Goal: Task Accomplishment & Management: Manage account settings

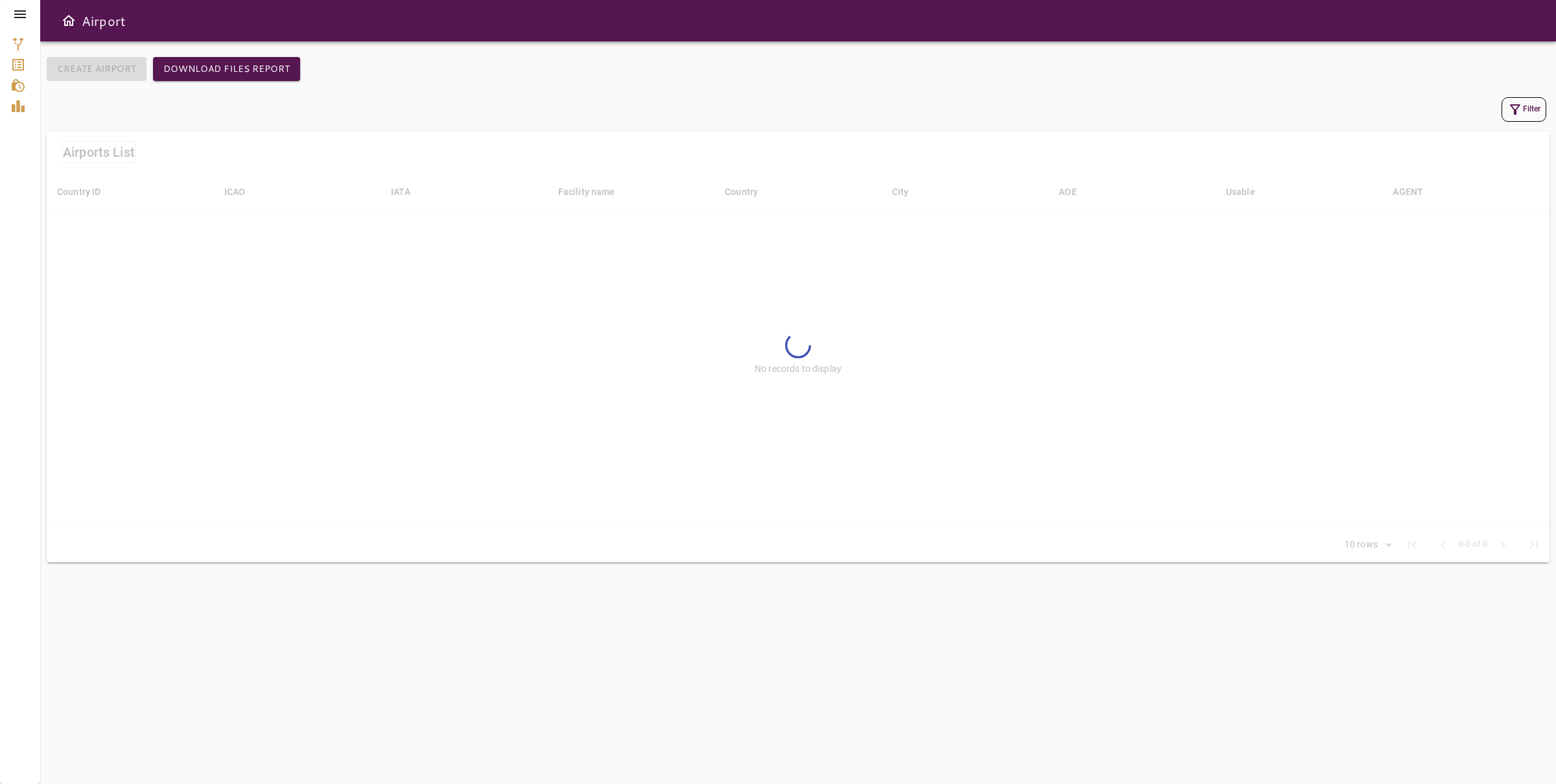
click at [1087, 97] on div "Filter" at bounding box center [798, 109] width 1497 height 25
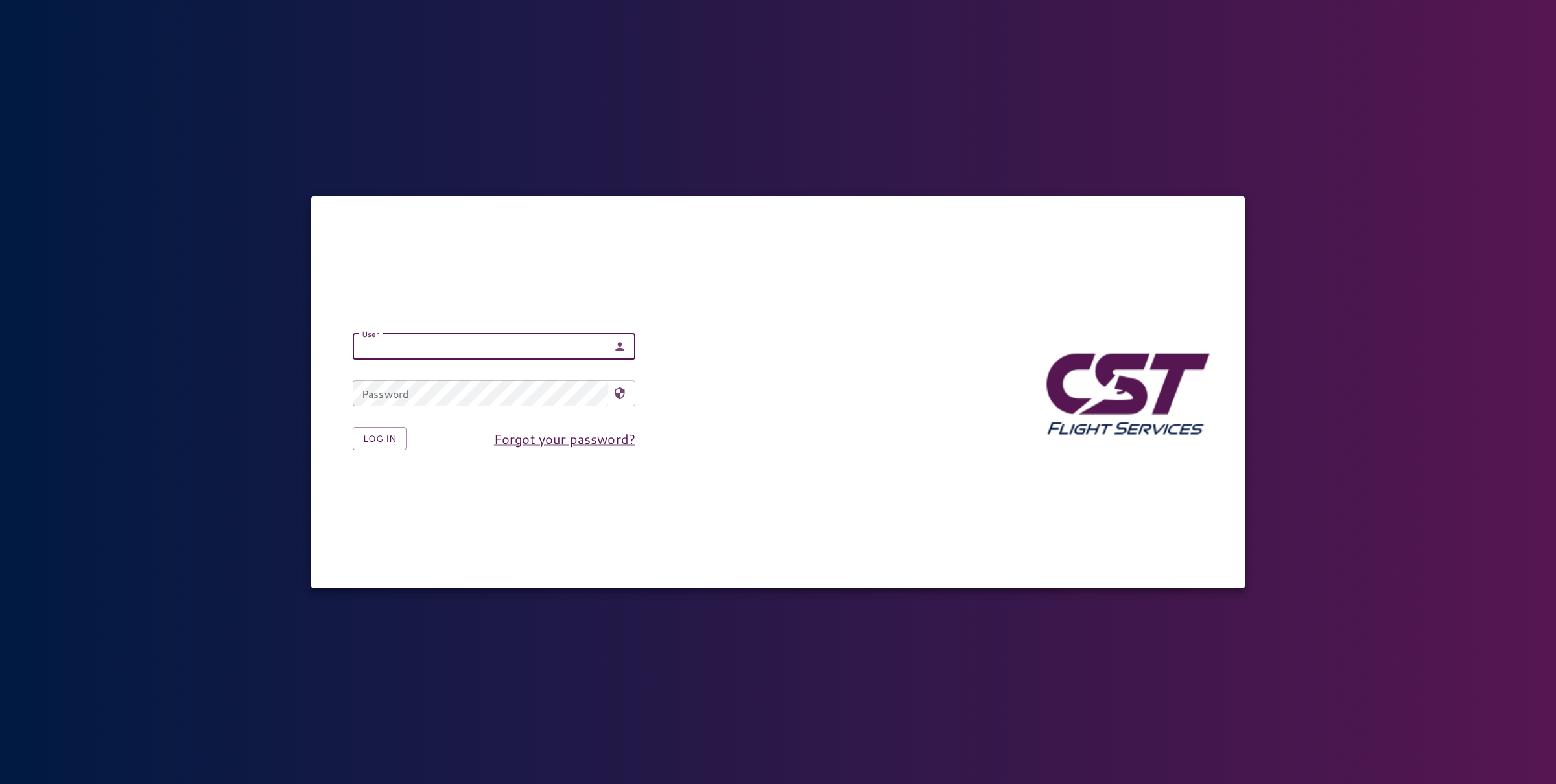
click at [451, 348] on input "User" at bounding box center [480, 347] width 255 height 26
type input "**********"
click at [377, 429] on button "Log in" at bounding box center [379, 439] width 54 height 24
click at [372, 442] on button "Log in" at bounding box center [379, 439] width 54 height 24
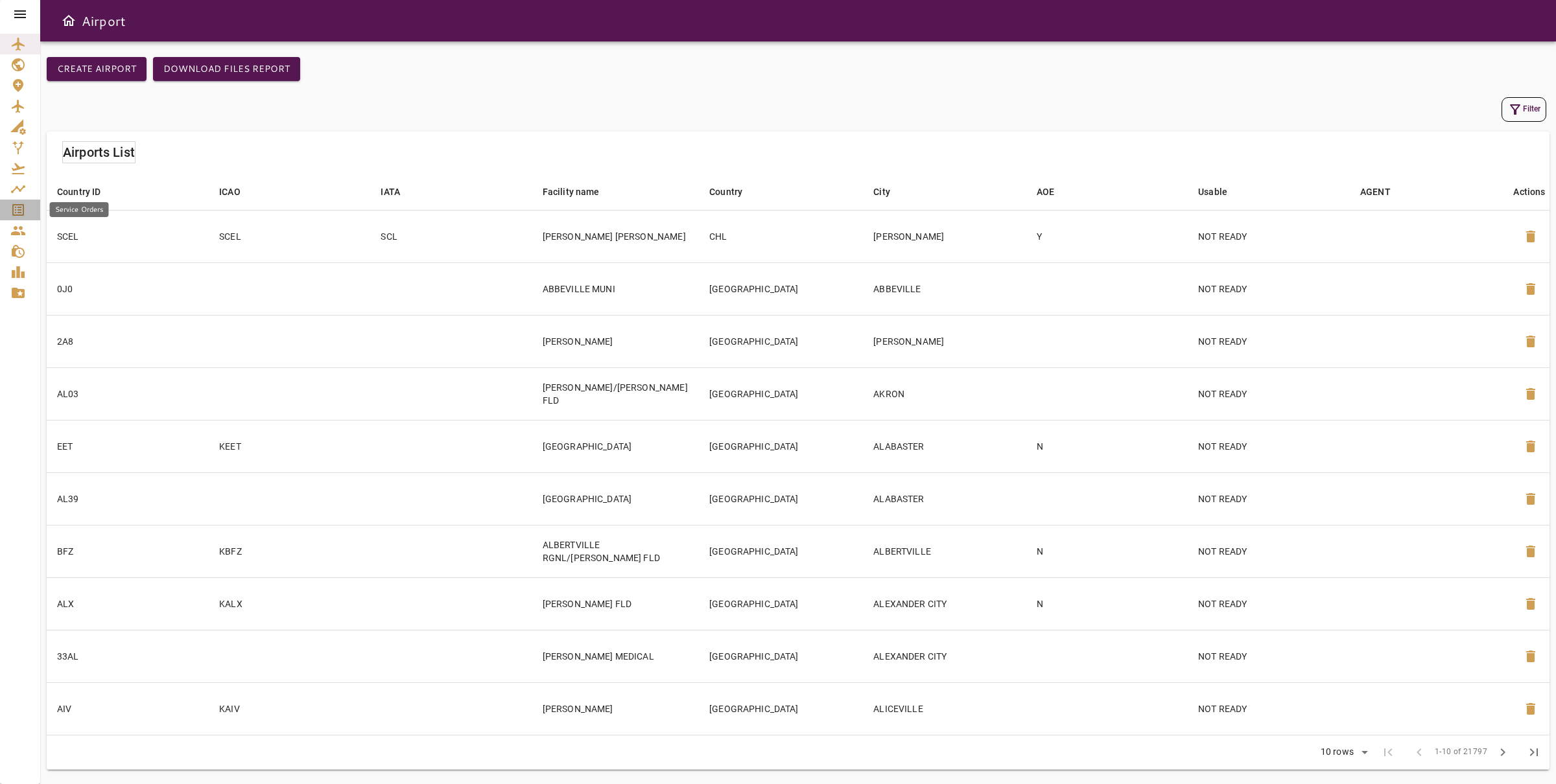
click at [25, 209] on icon "Service Orders" at bounding box center [18, 210] width 15 height 15
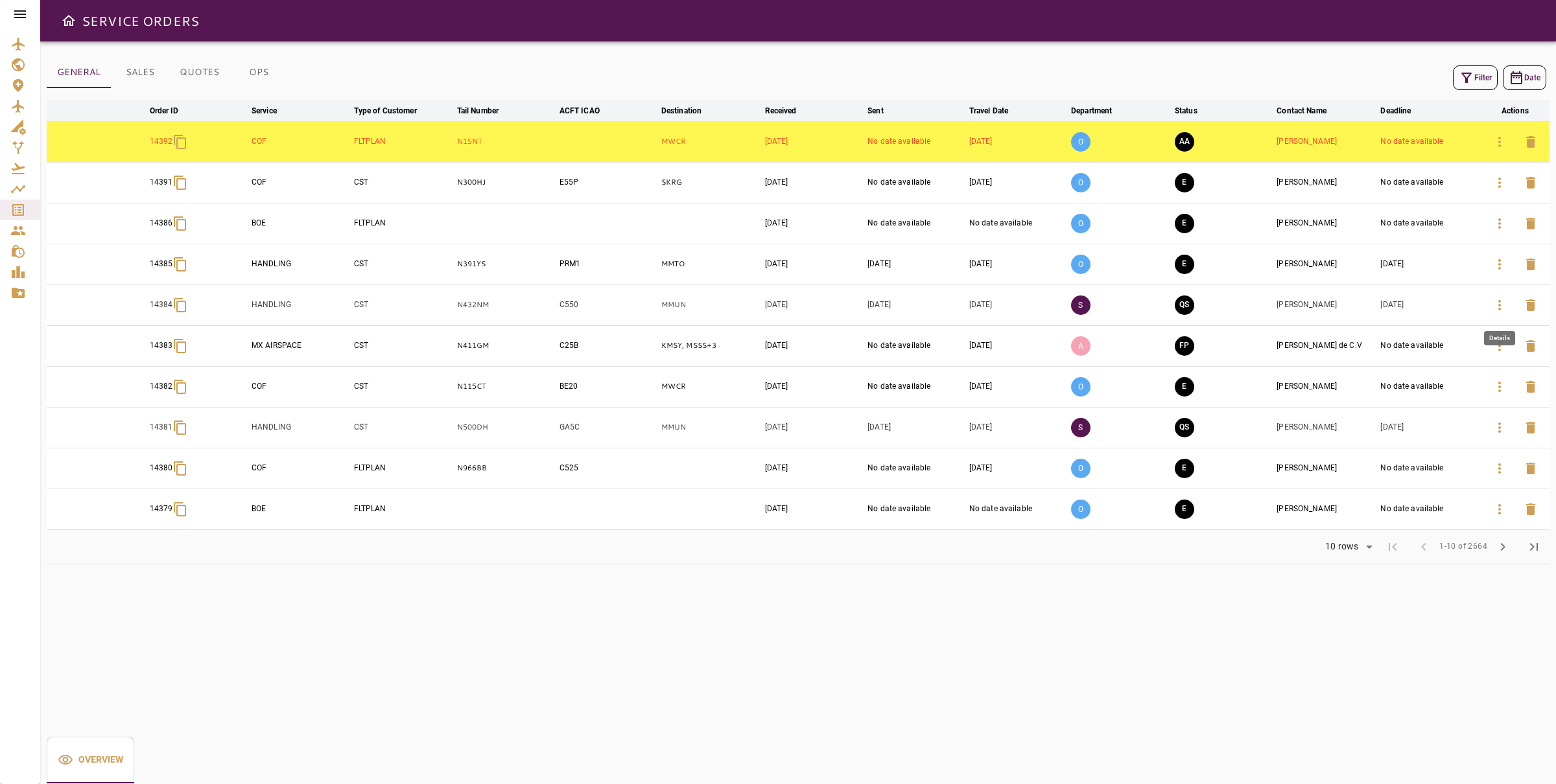
click at [1509, 297] on button "button" at bounding box center [1500, 305] width 31 height 31
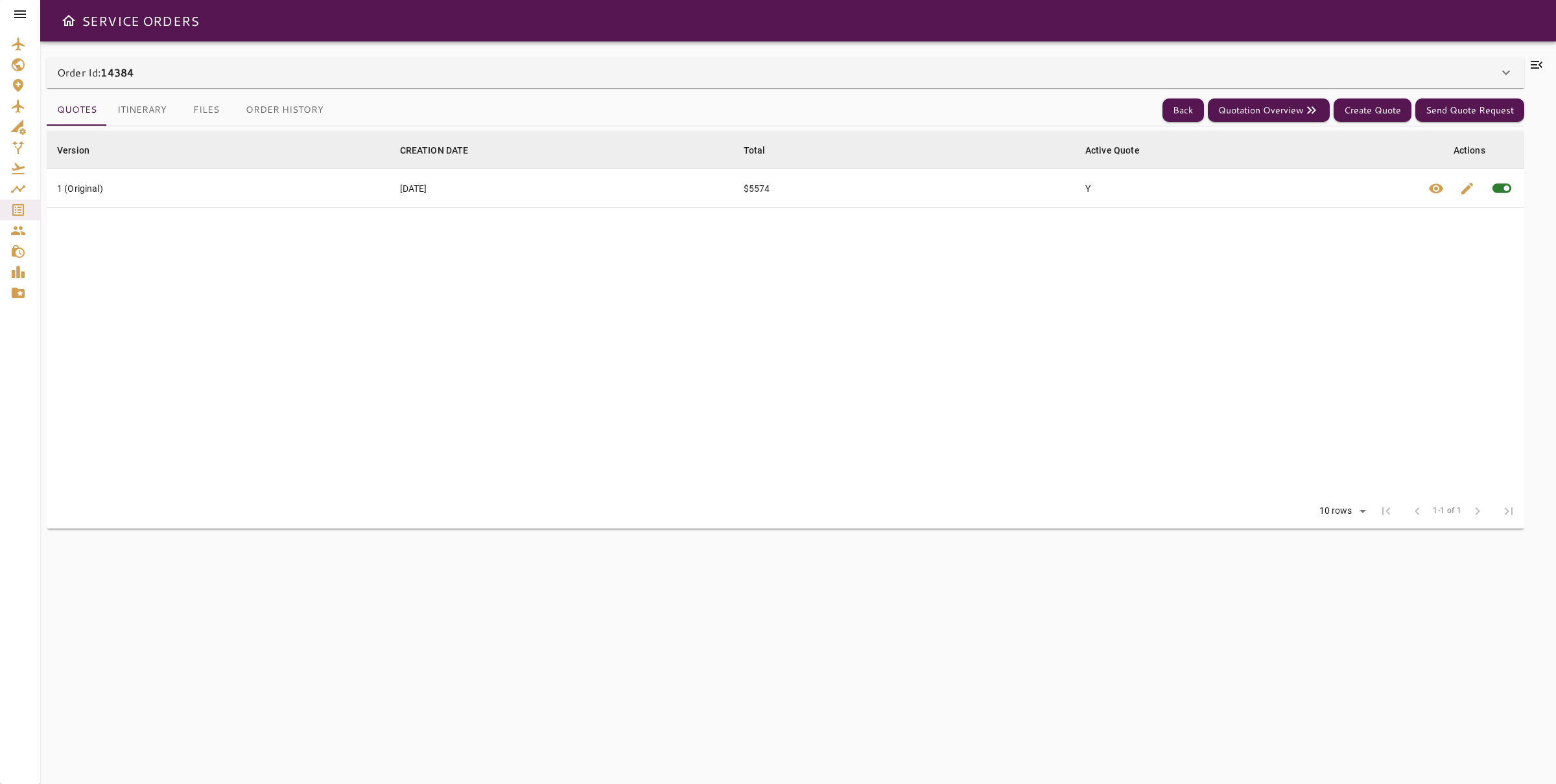
click at [128, 106] on button "Itinerary" at bounding box center [142, 110] width 70 height 31
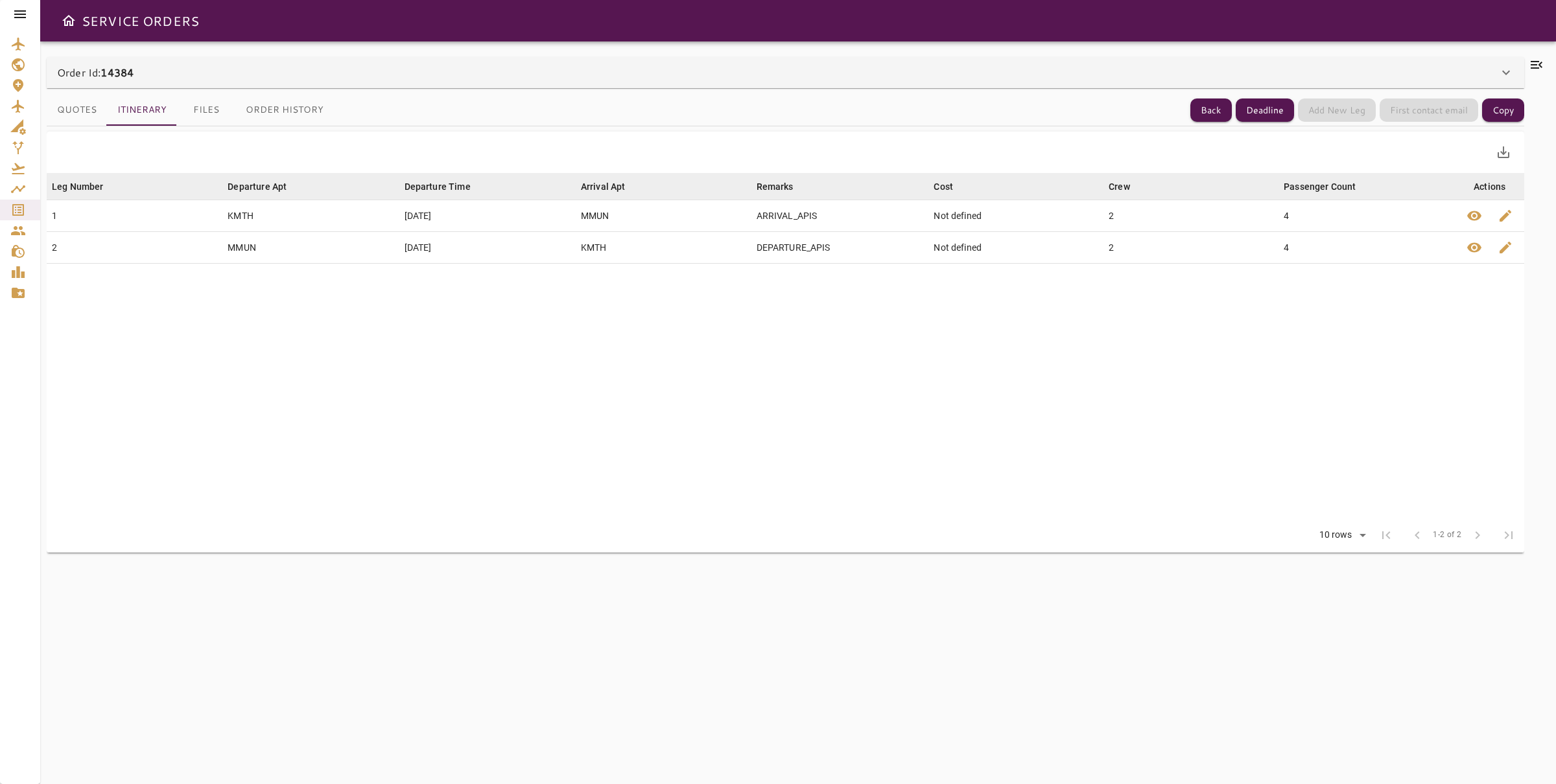
click at [52, 108] on button "Quotes" at bounding box center [77, 110] width 60 height 31
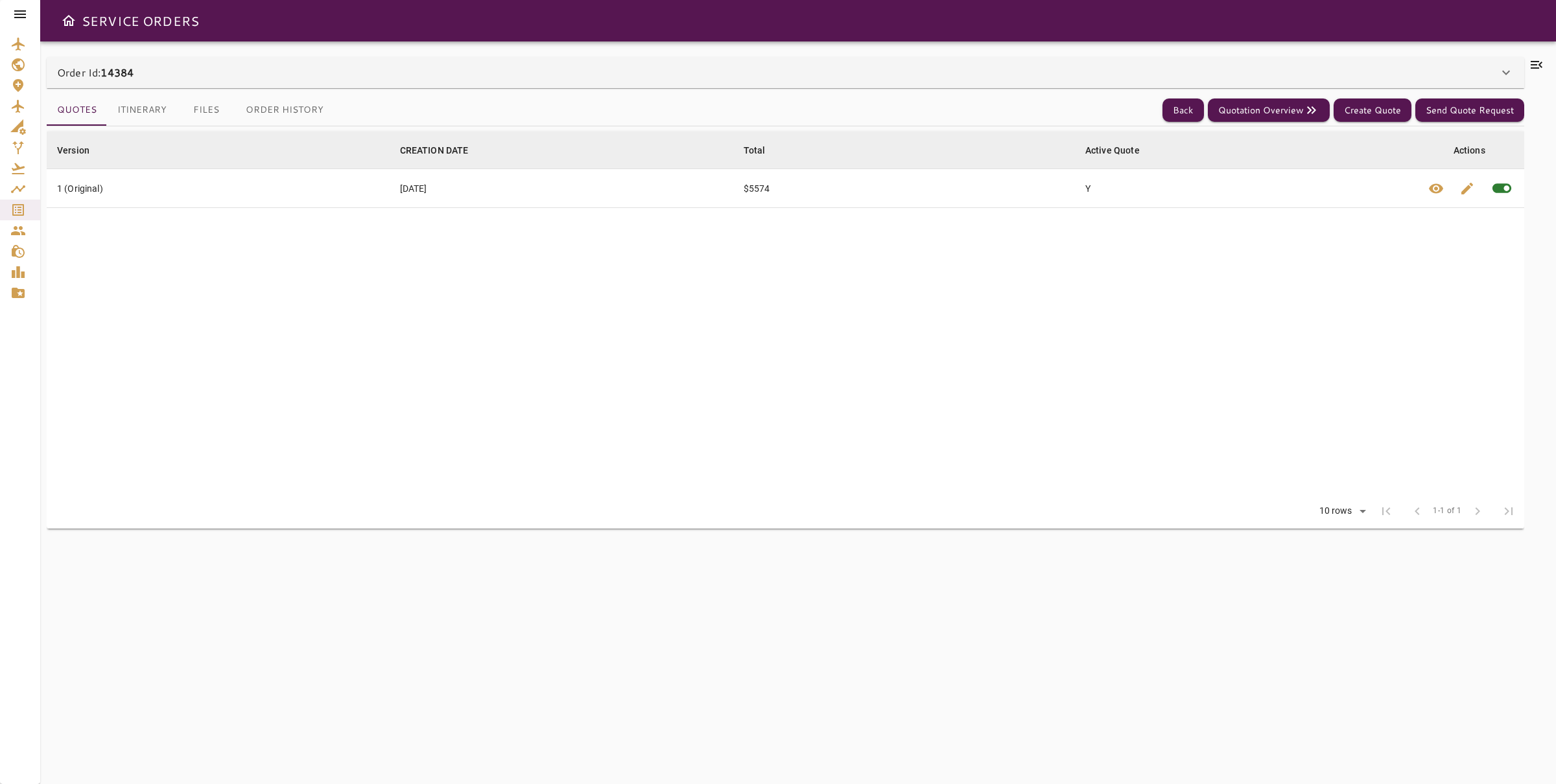
click at [140, 106] on button "Itinerary" at bounding box center [142, 110] width 70 height 31
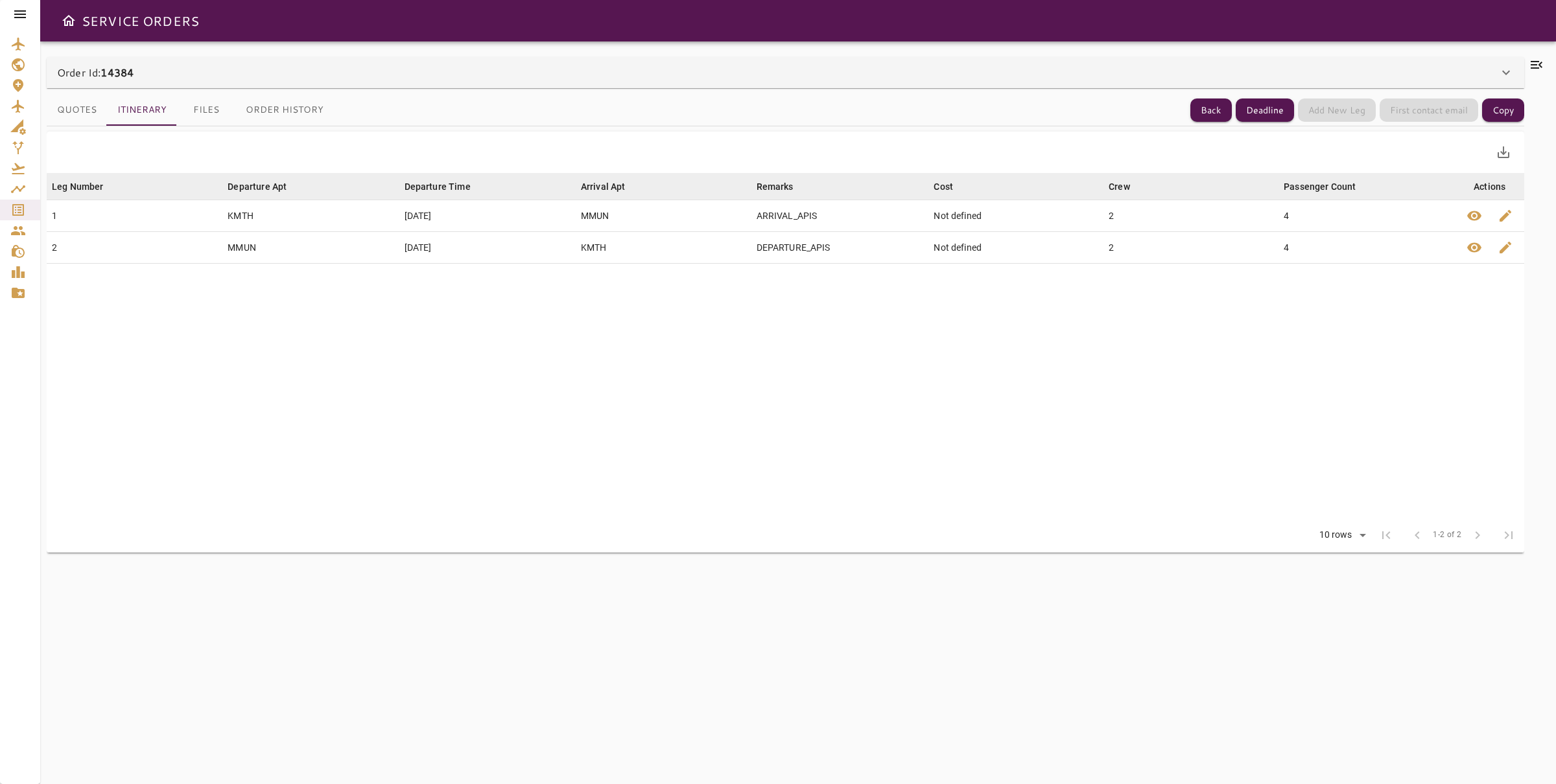
click at [202, 67] on div "Order Id: 14384" at bounding box center [777, 72] width 1441 height 15
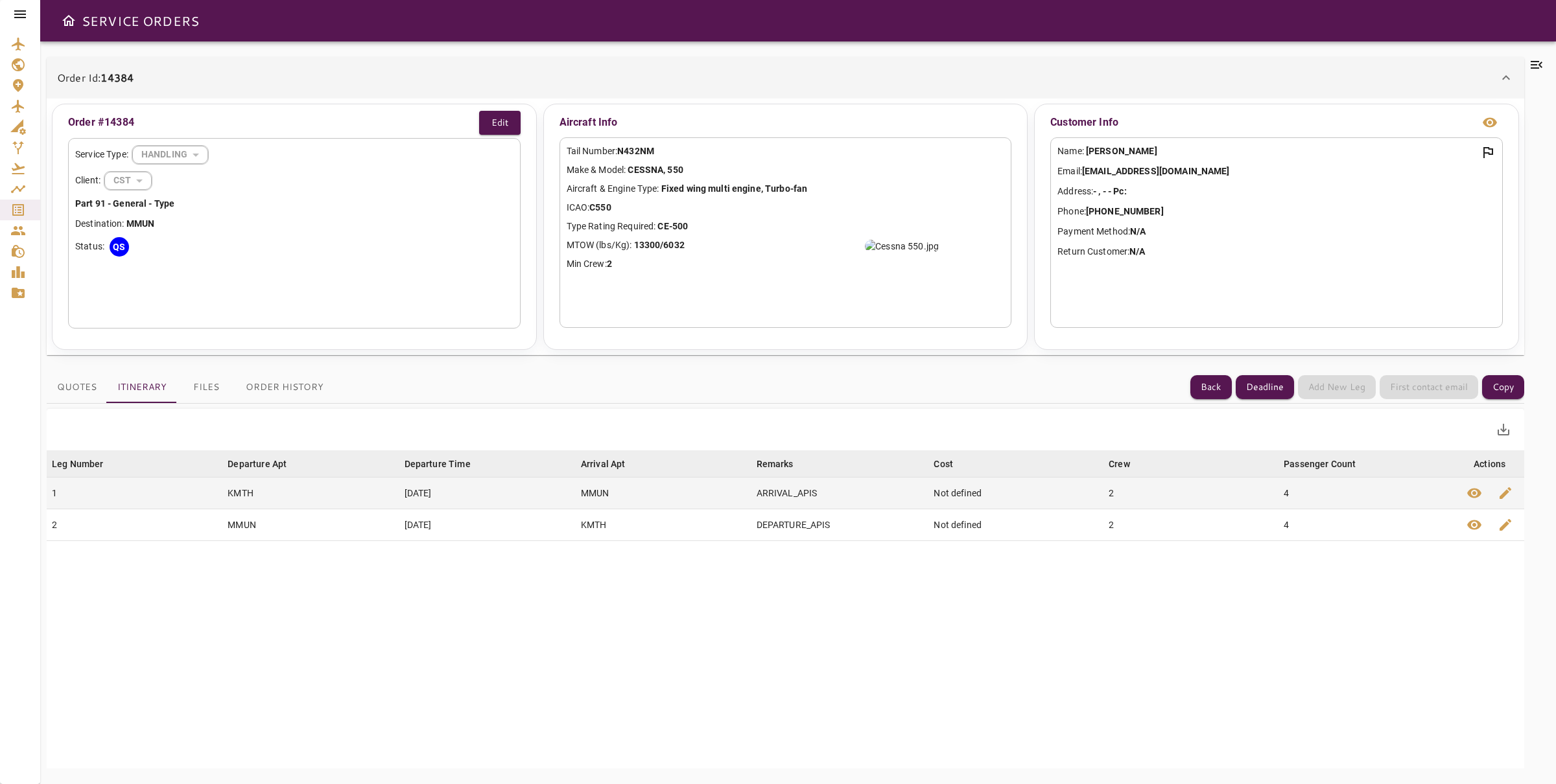
click at [1497, 495] on span "edit" at bounding box center [1505, 493] width 15 height 15
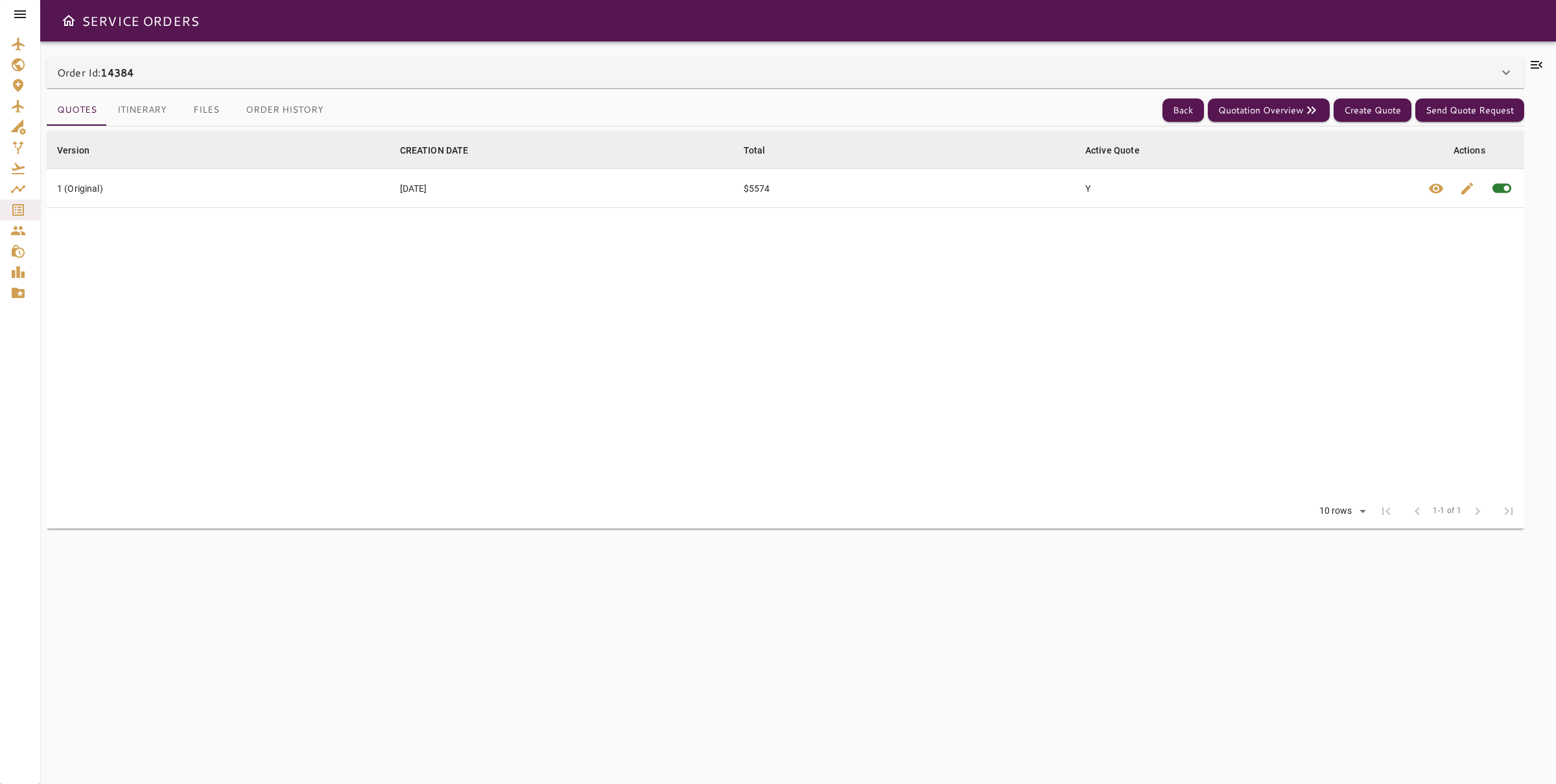
click at [128, 106] on button "Itinerary" at bounding box center [142, 110] width 70 height 31
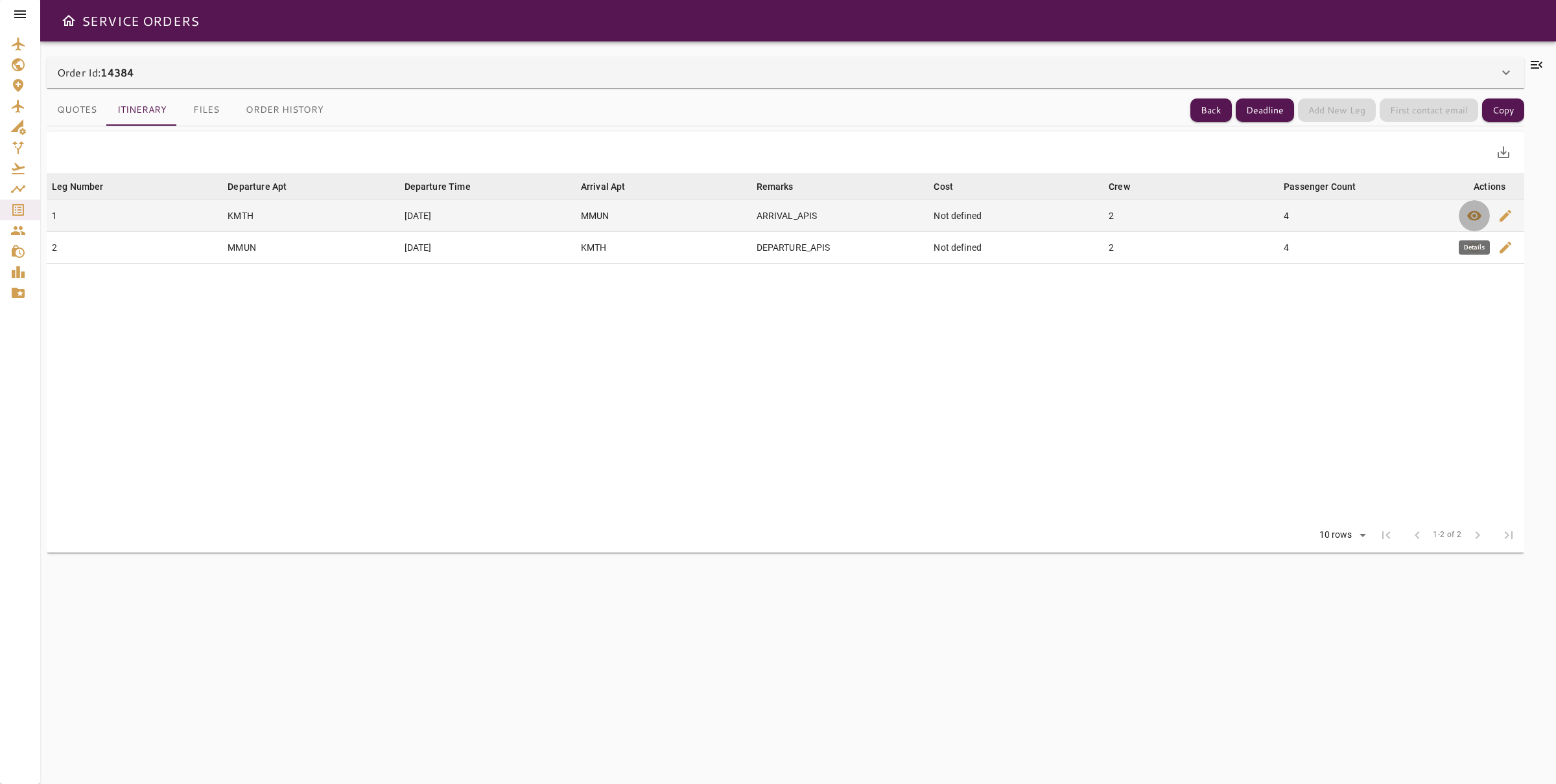
click at [1471, 210] on icon "button" at bounding box center [1474, 216] width 15 height 15
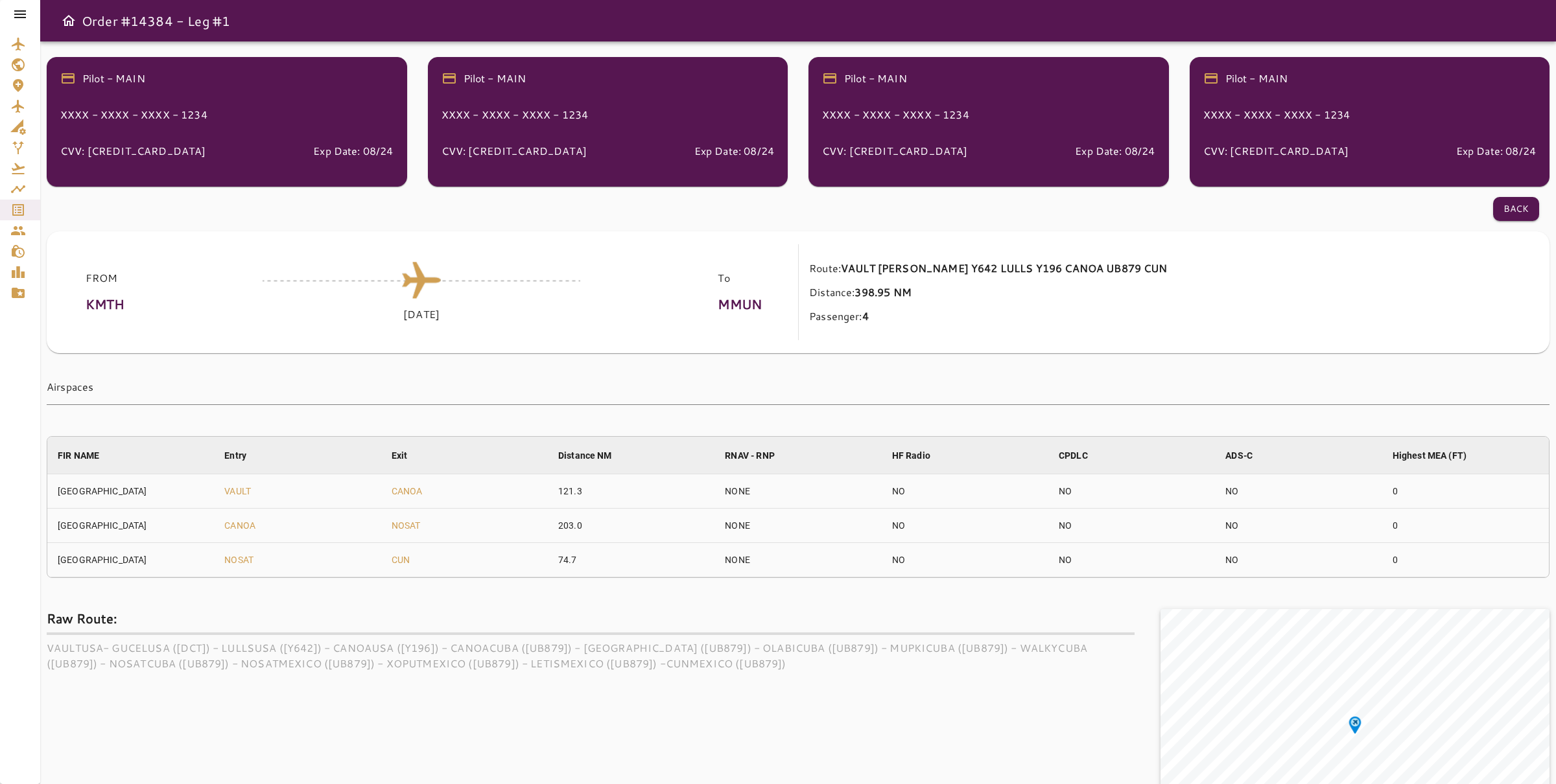
click at [1494, 234] on div "FROM KMTH [DATE] To MMUN Route: VAULT [PERSON_NAME] Y642 LULLS Y196 CANOA UB879…" at bounding box center [798, 292] width 1503 height 122
click at [1496, 219] on button "Back" at bounding box center [1516, 209] width 46 height 24
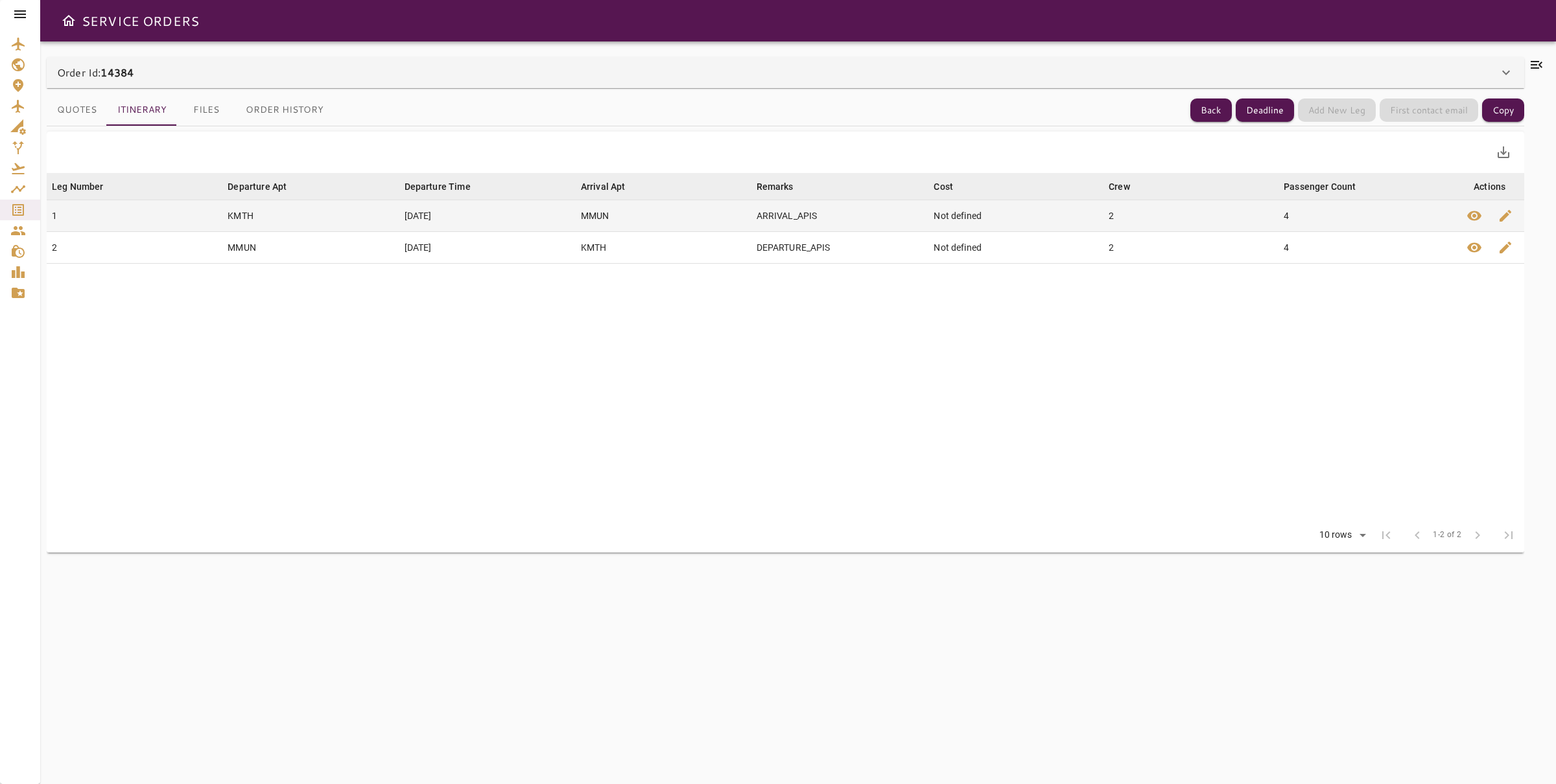
click at [1346, 230] on td "4" at bounding box center [1367, 216] width 177 height 32
click at [1340, 220] on td "4" at bounding box center [1367, 216] width 177 height 32
click at [1503, 217] on span "edit" at bounding box center [1505, 216] width 15 height 15
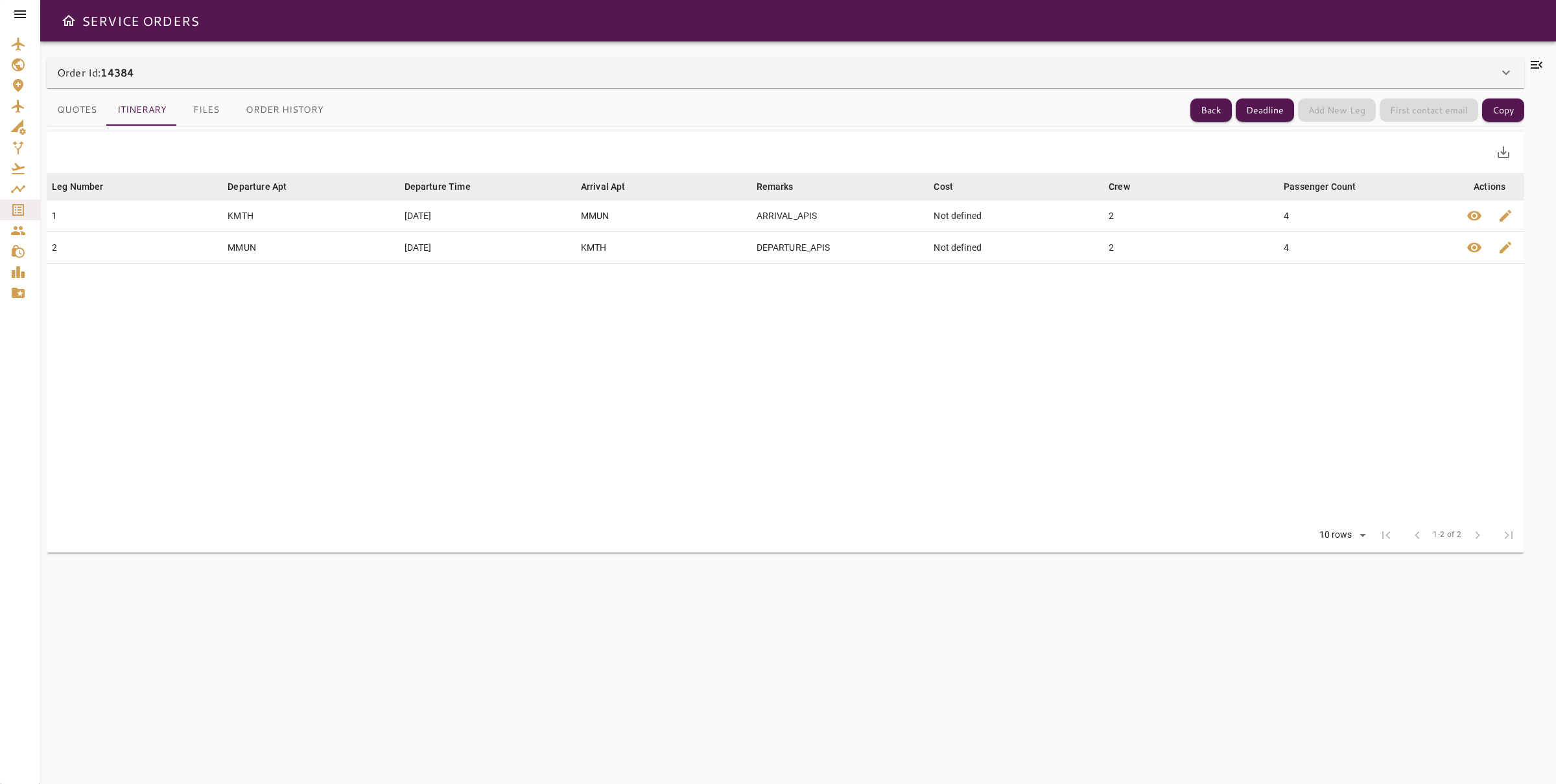
click at [504, 76] on div "Order Id: 14384" at bounding box center [777, 72] width 1441 height 15
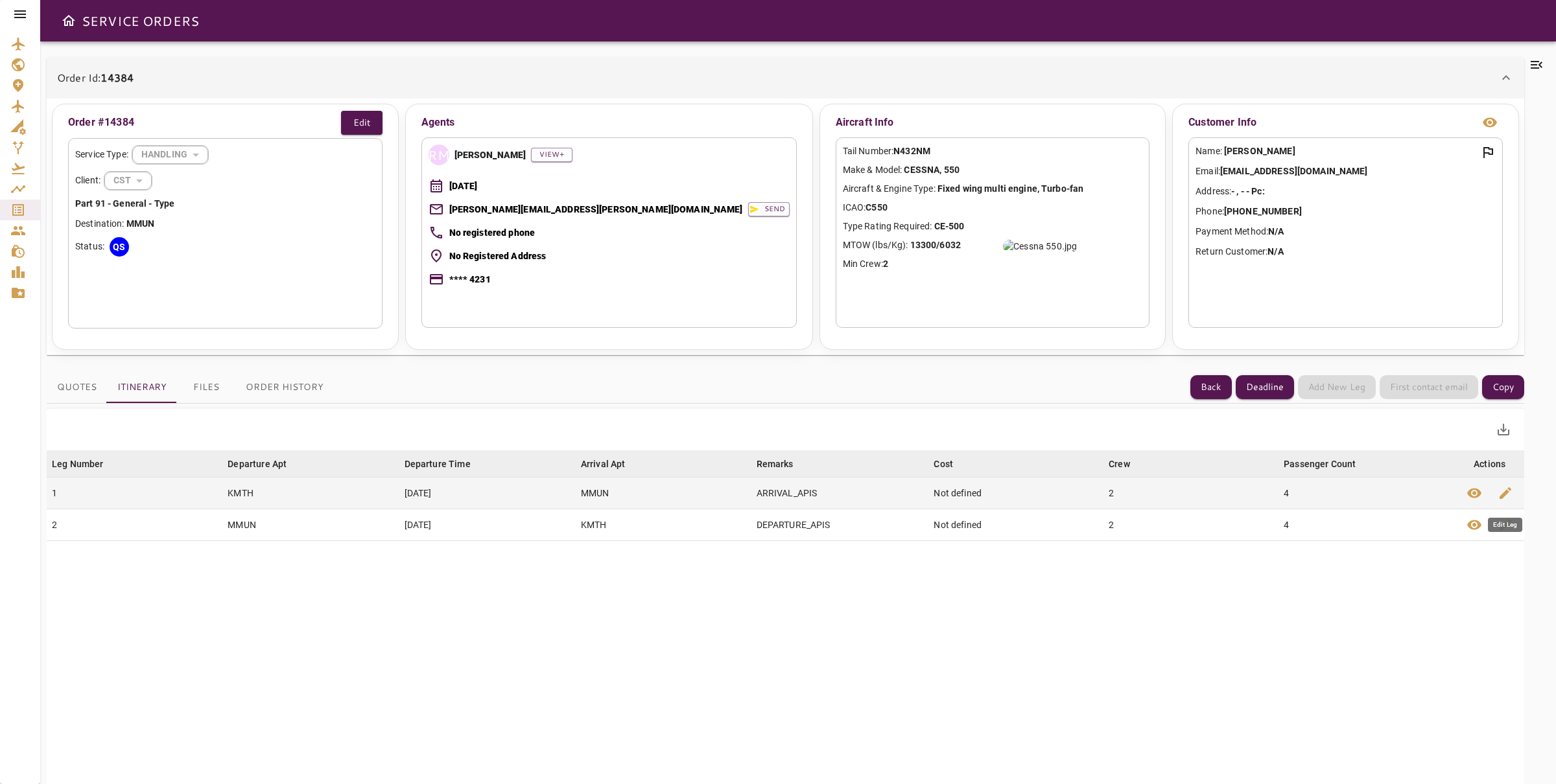
click at [1503, 490] on span "edit" at bounding box center [1505, 493] width 15 height 15
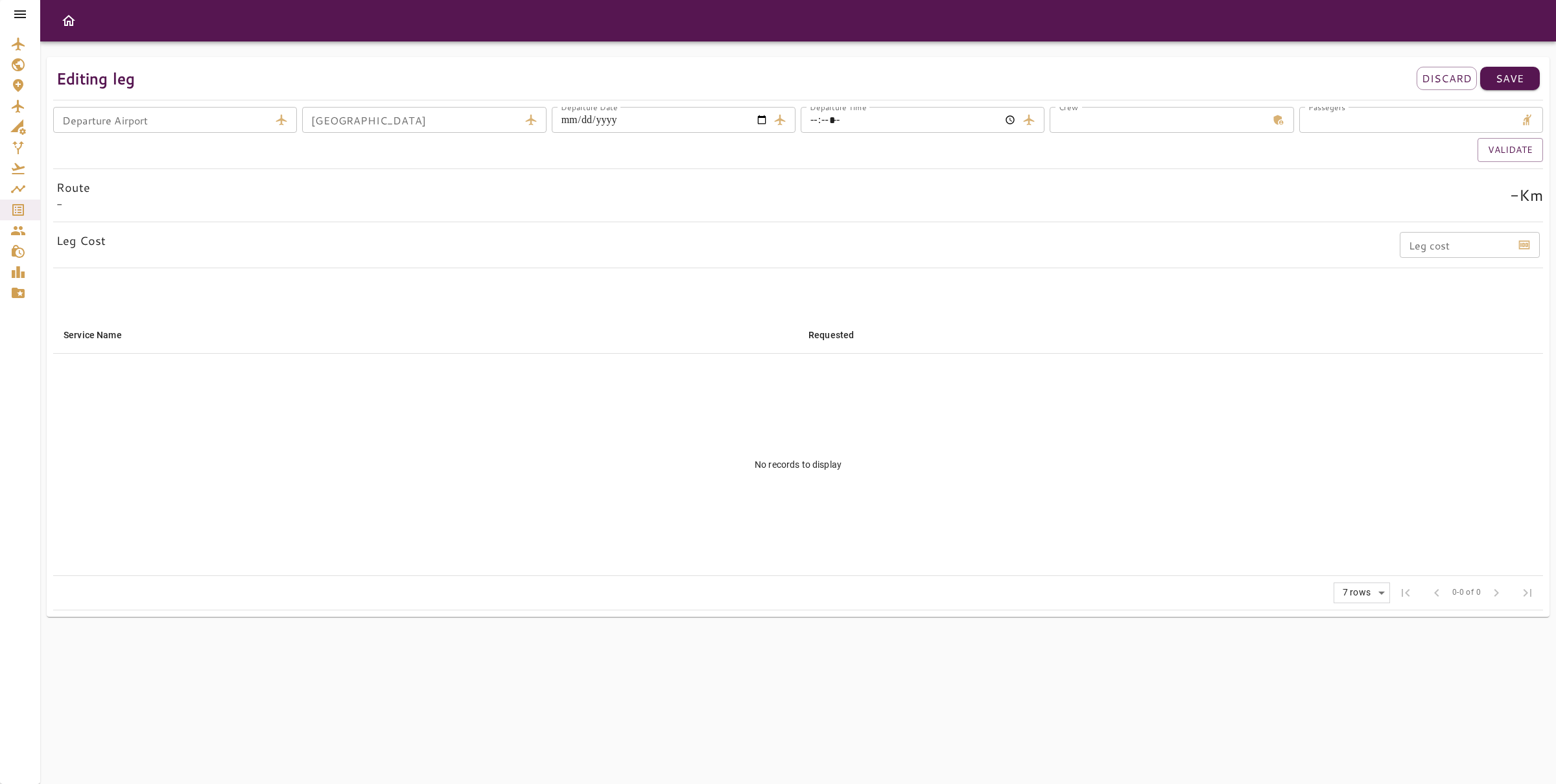
click at [1468, 8] on div at bounding box center [798, 21] width 1516 height 42
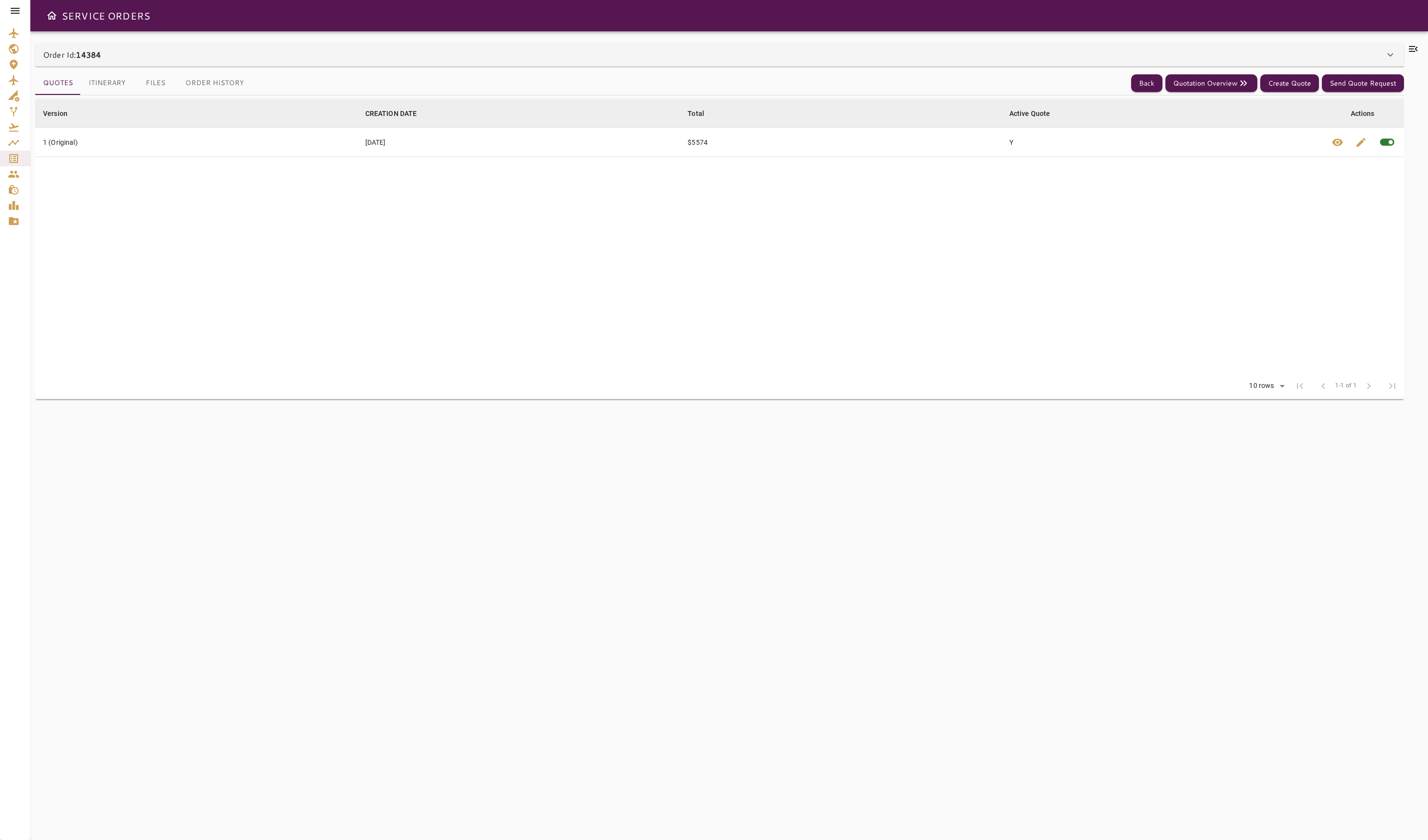
click at [1271, 192] on table "Version arrow_downward CREATION DATE arrow_downward Total arrow_downward Active…" at bounding box center [720, 236] width 1369 height 274
click at [1362, 140] on span "edit" at bounding box center [1361, 143] width 12 height 12
click at [103, 78] on button "Itinerary" at bounding box center [107, 83] width 53 height 23
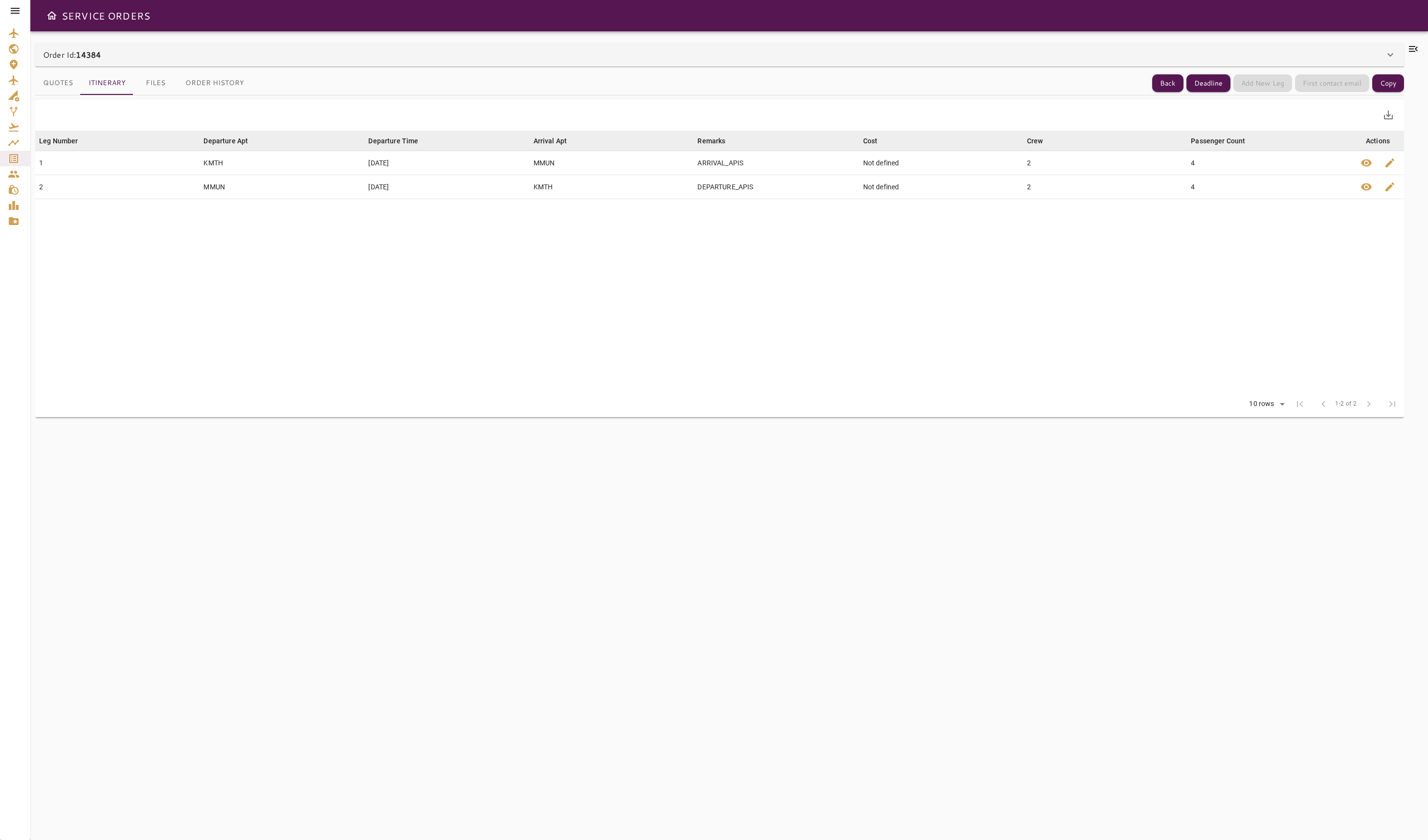
click at [43, 81] on button "Quotes" at bounding box center [58, 83] width 45 height 23
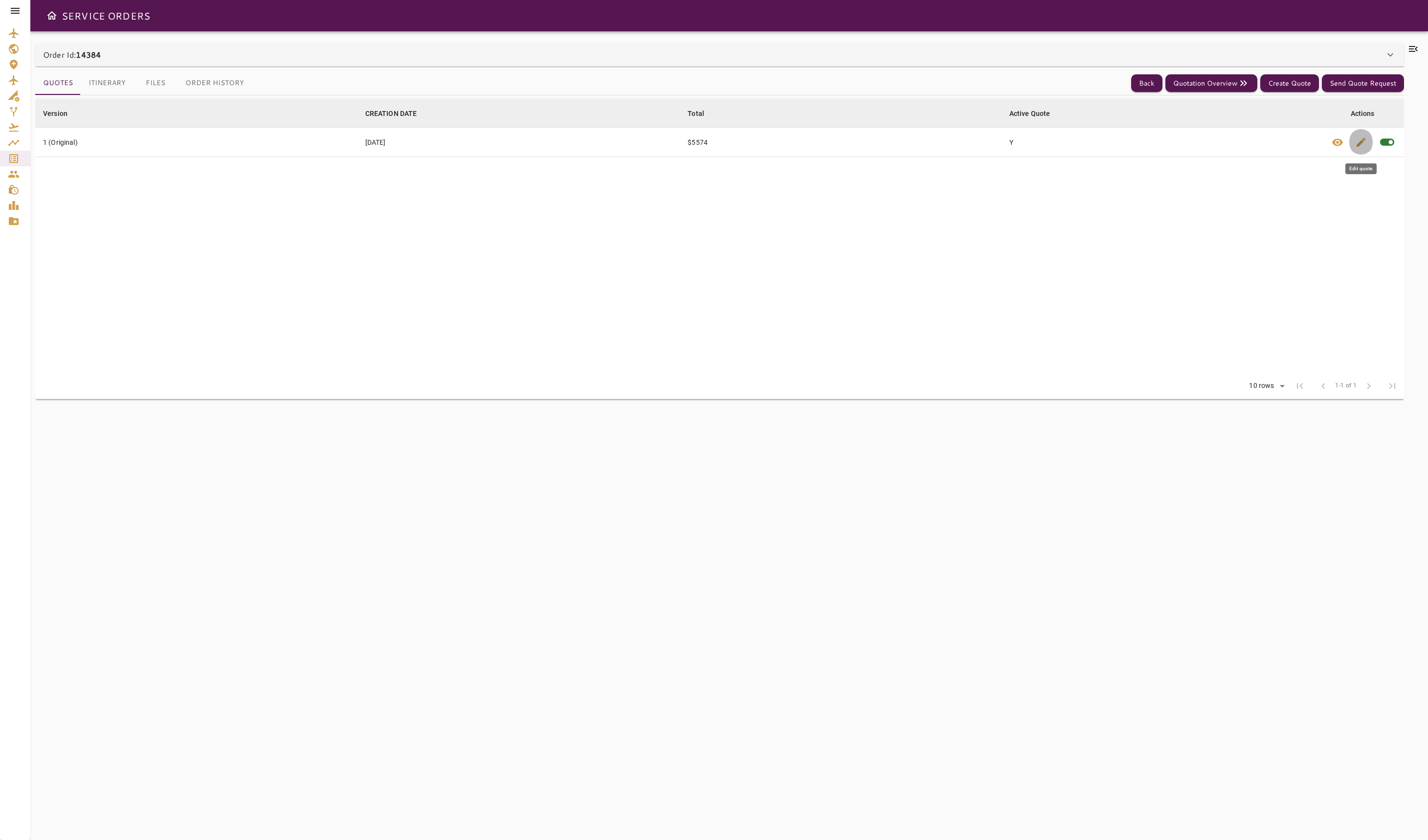
click at [1359, 140] on span "edit" at bounding box center [1361, 143] width 12 height 12
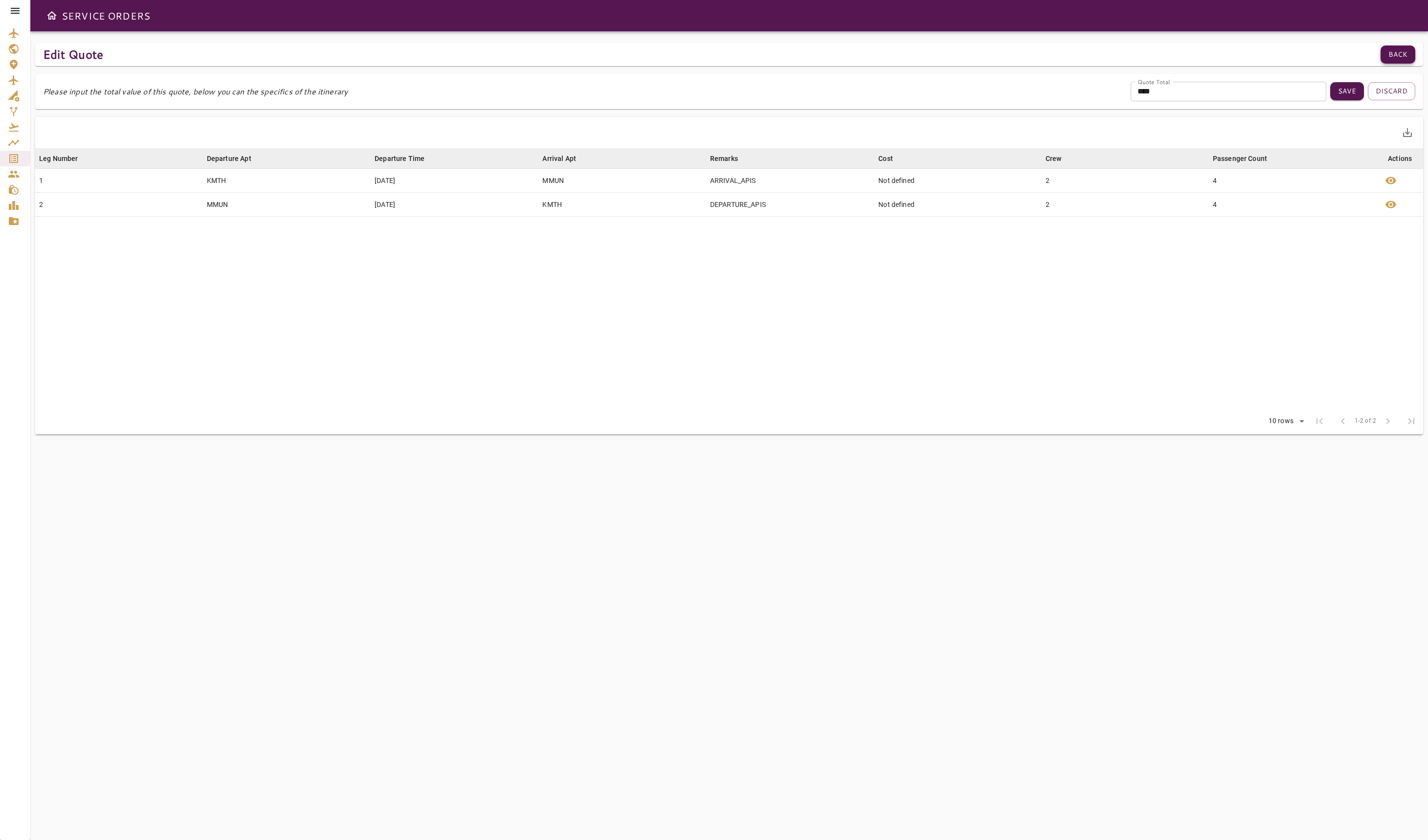
click at [1408, 48] on button "Back" at bounding box center [1398, 54] width 35 height 18
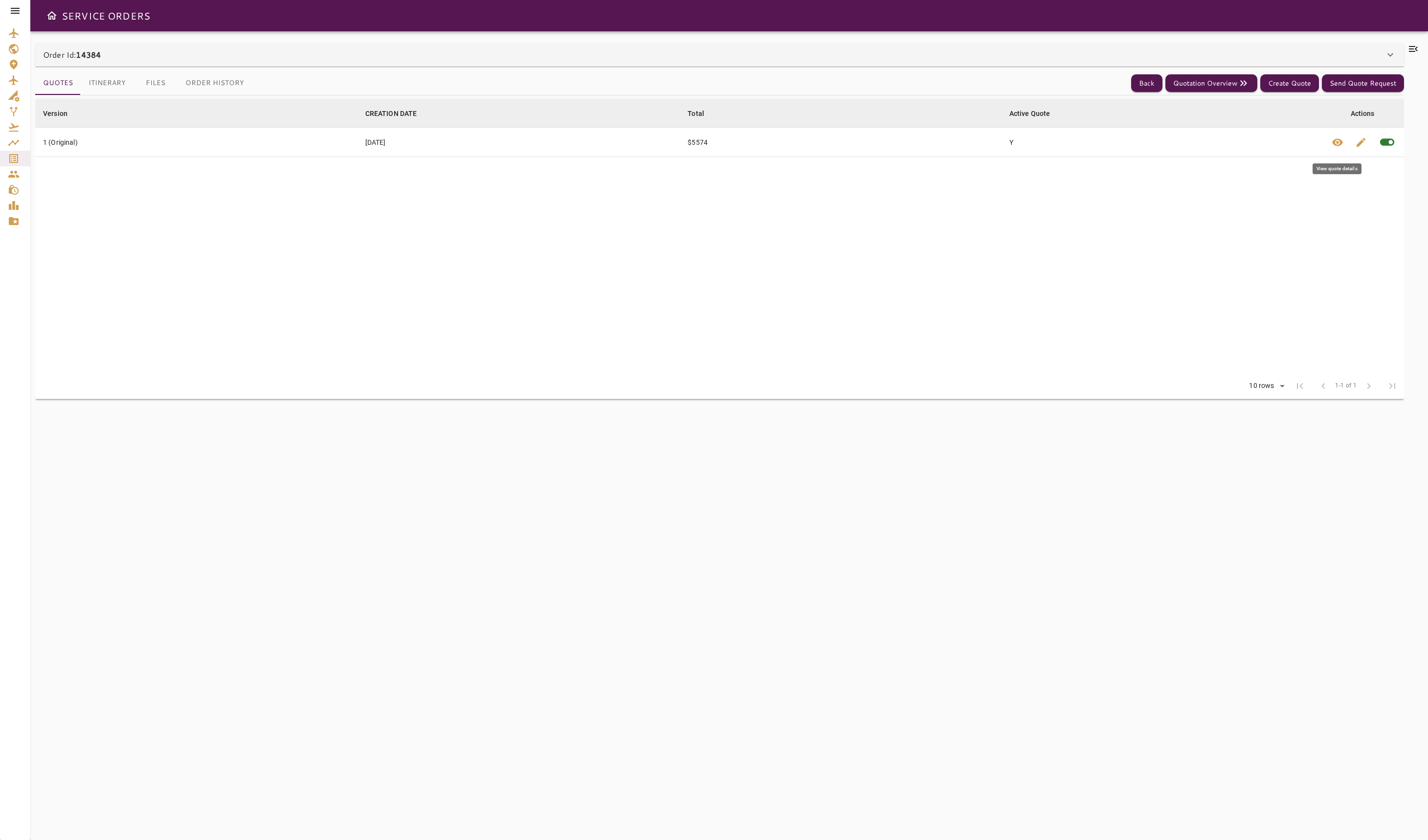
click at [1345, 139] on button "visibility" at bounding box center [1338, 142] width 23 height 29
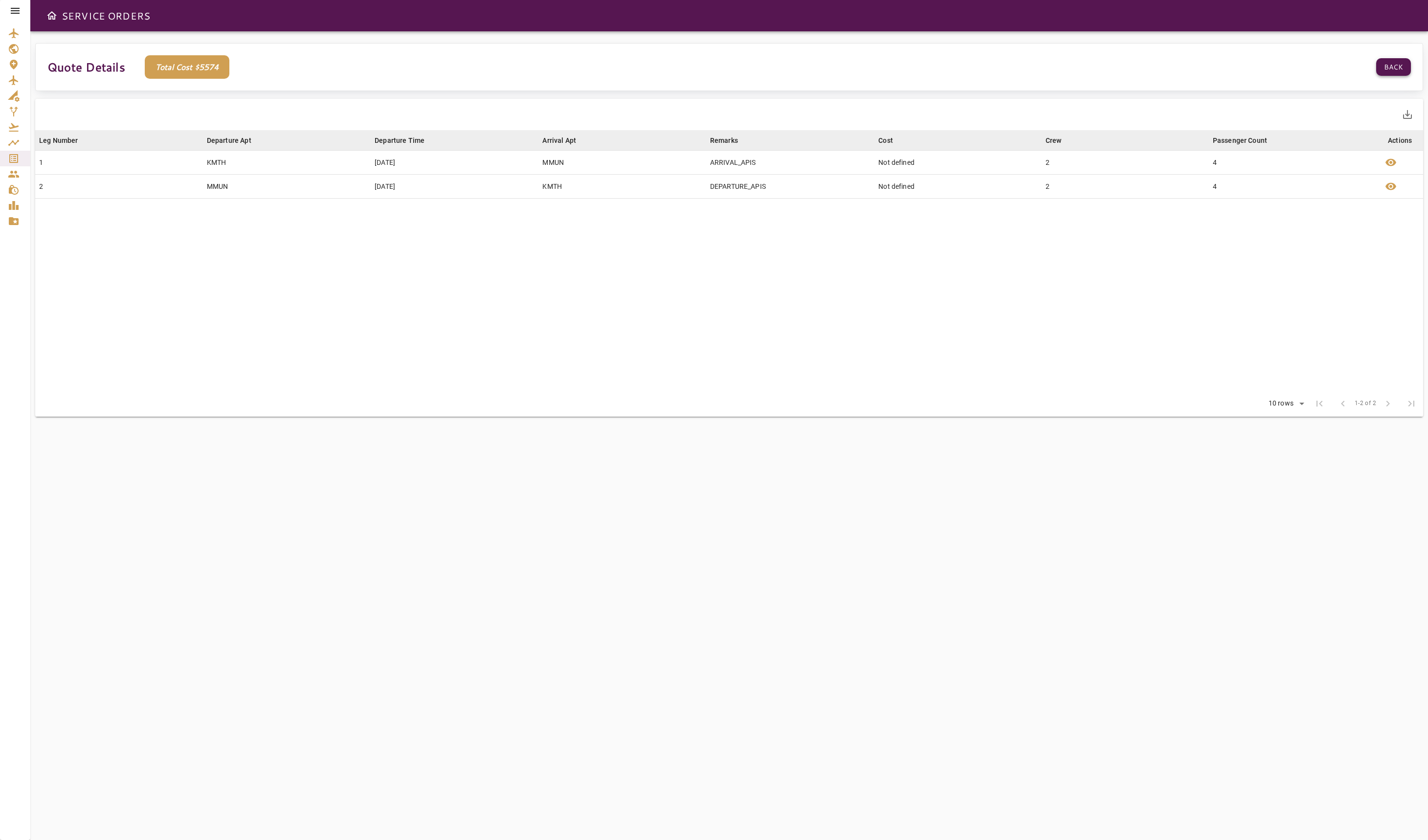
click at [1394, 65] on button "Back" at bounding box center [1394, 67] width 35 height 18
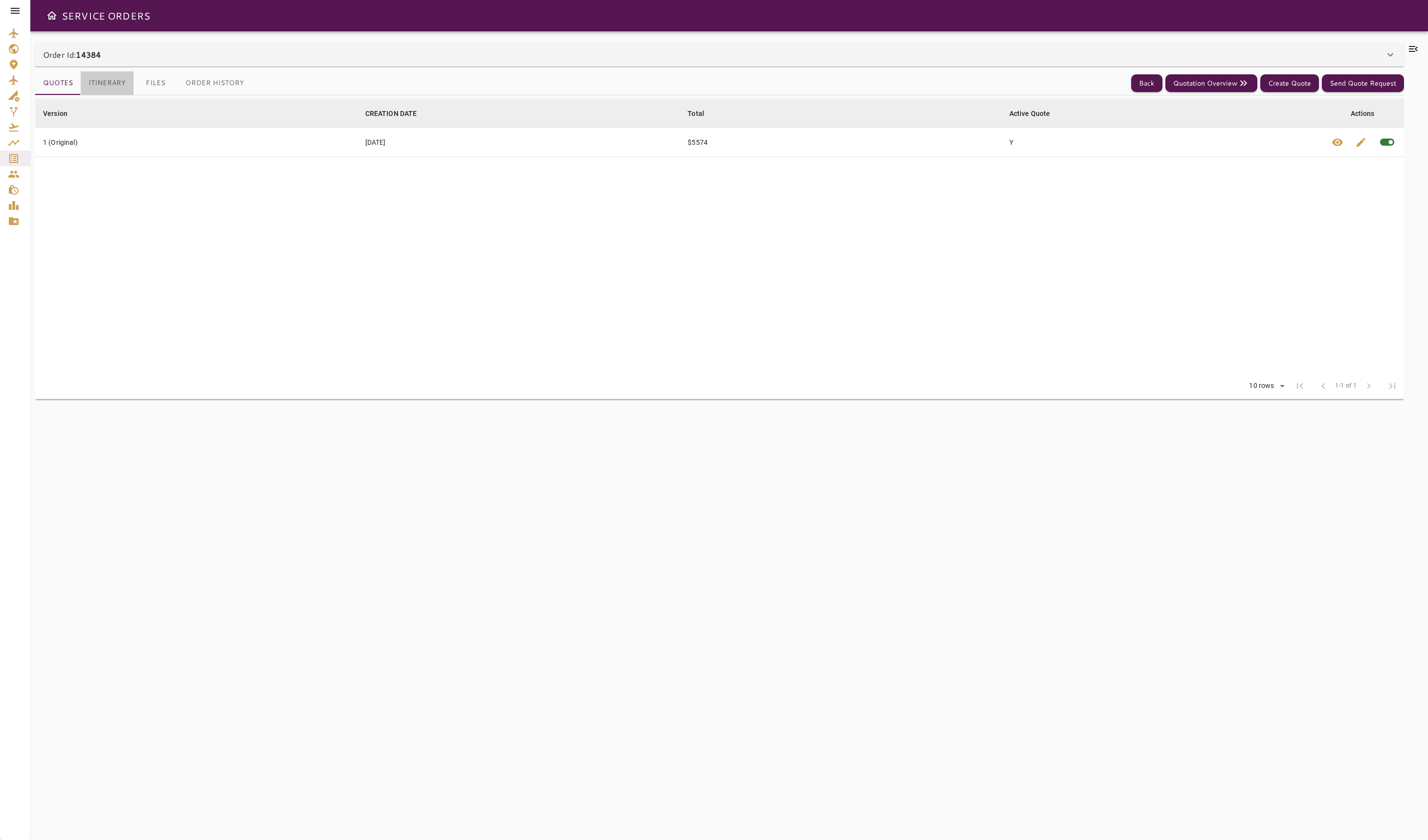
click at [127, 89] on button "Itinerary" at bounding box center [107, 83] width 53 height 23
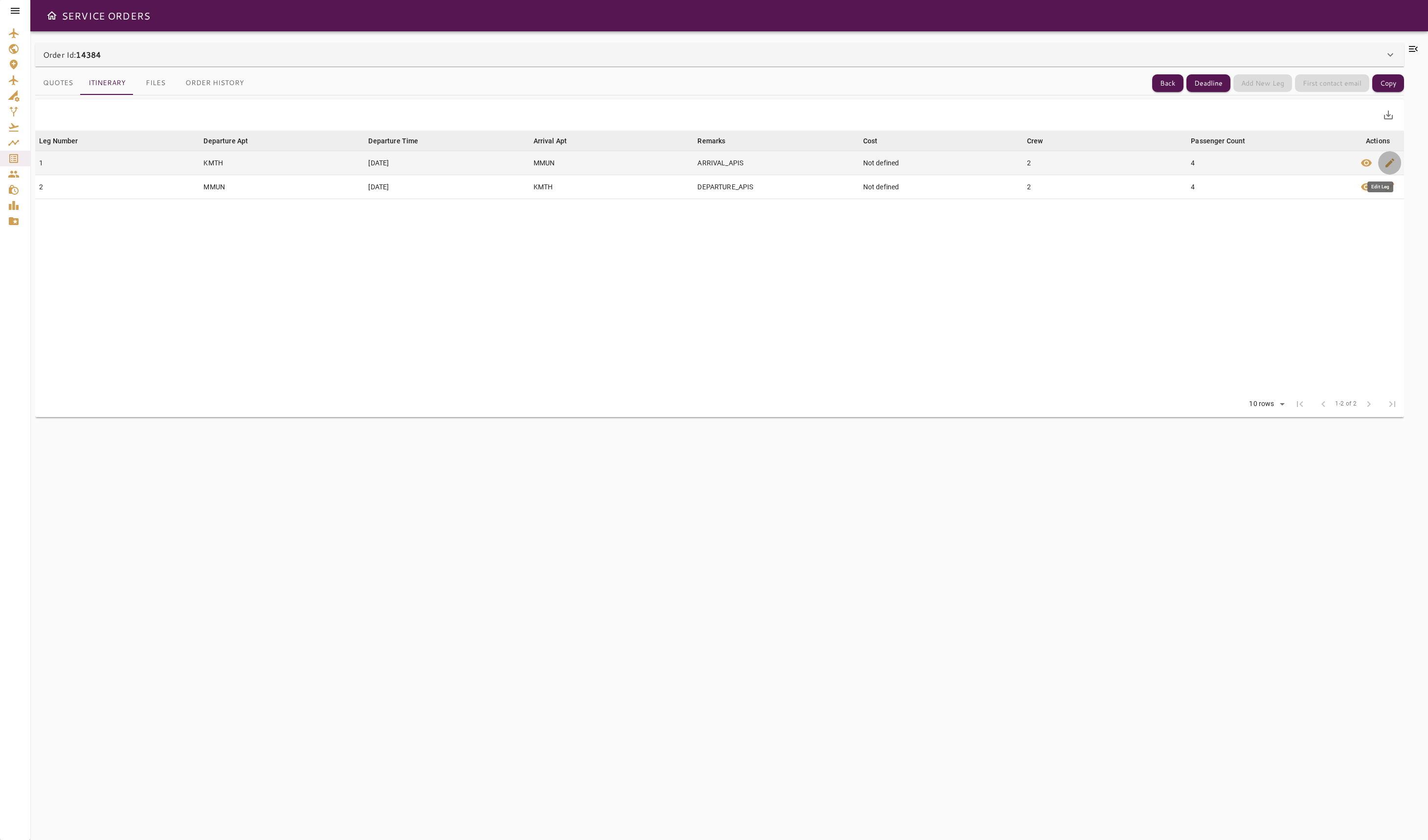
click at [1394, 168] on span "edit" at bounding box center [1390, 163] width 12 height 12
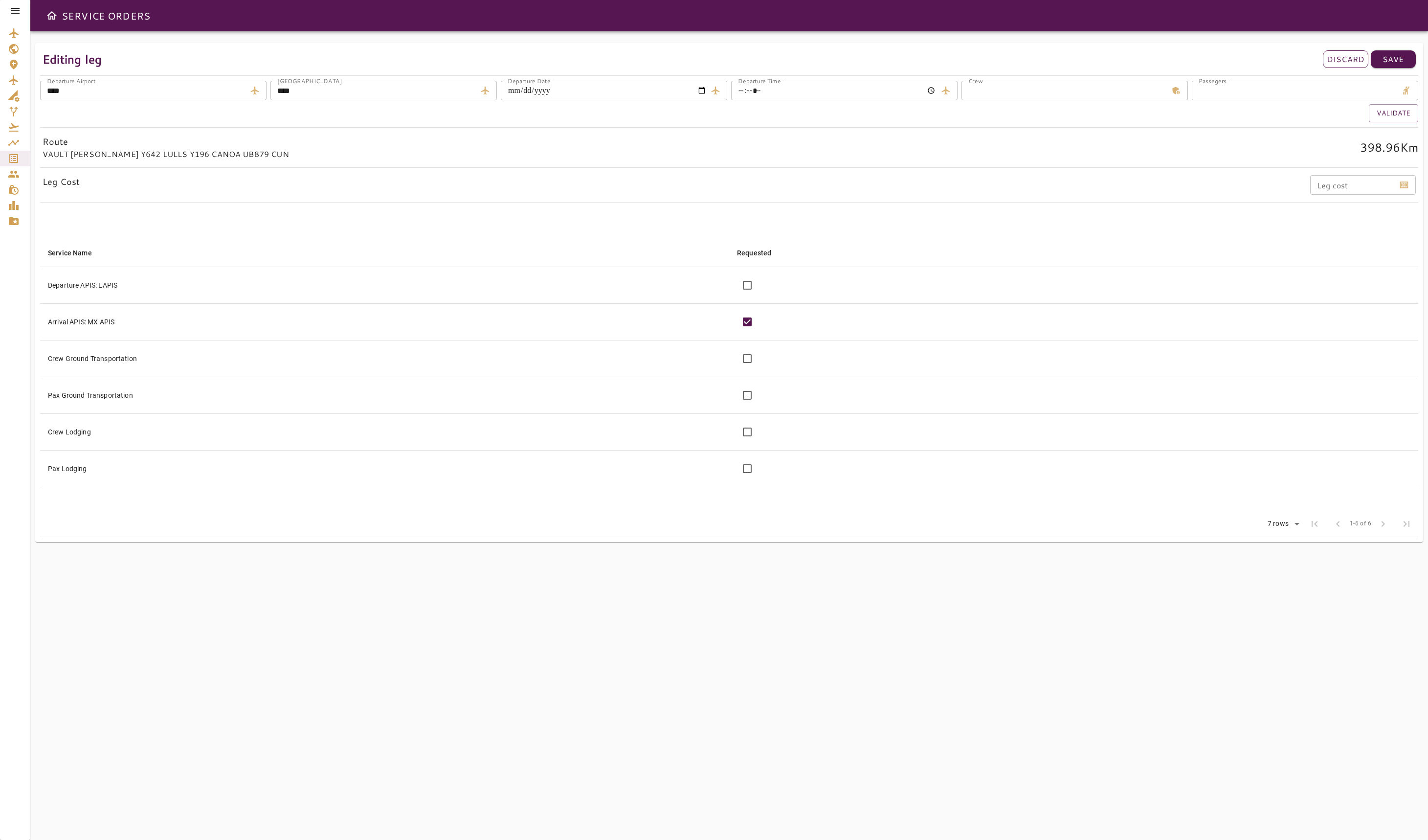
click at [1340, 57] on p "Discard" at bounding box center [1345, 59] width 38 height 12
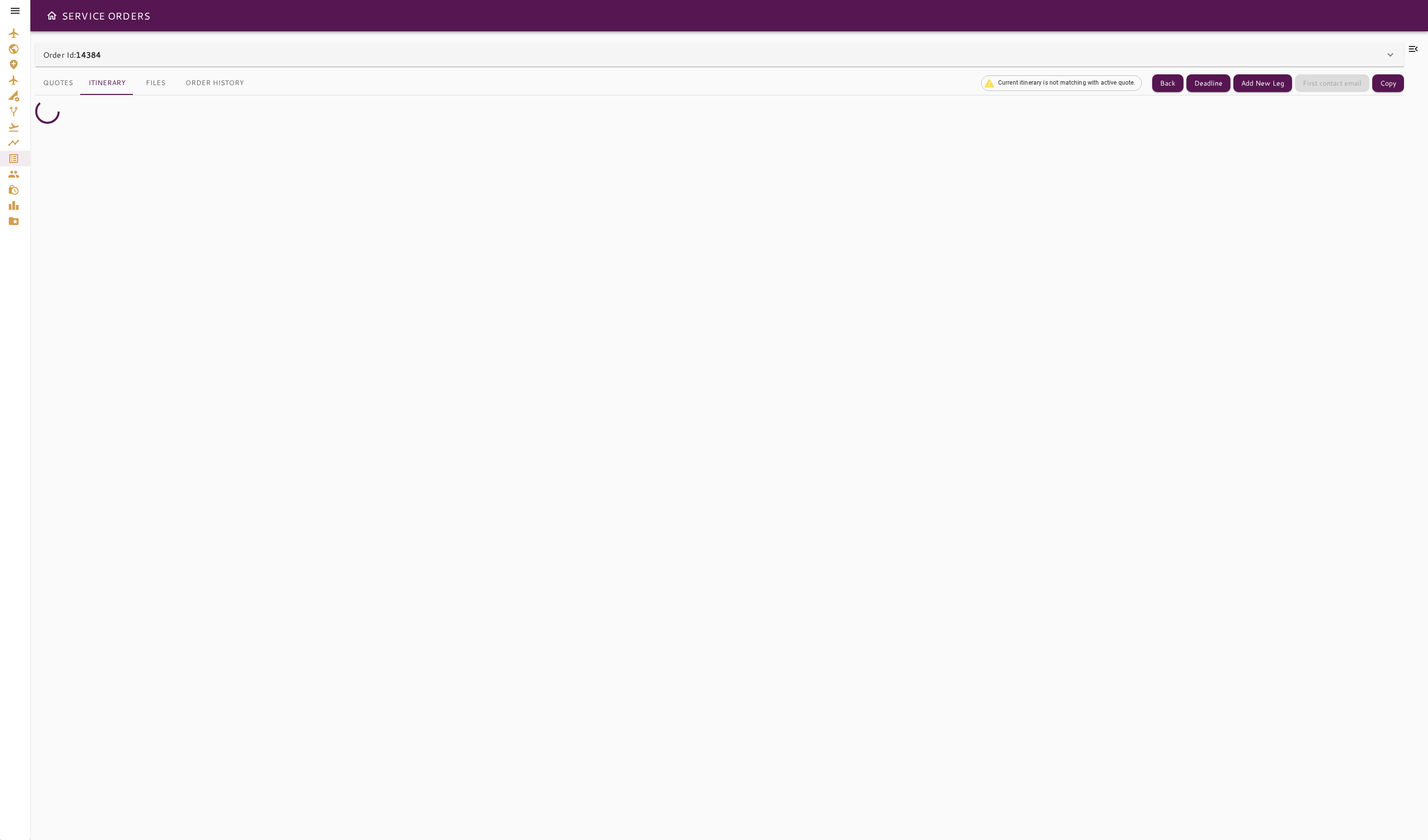
click at [57, 80] on button "Quotes" at bounding box center [58, 83] width 45 height 23
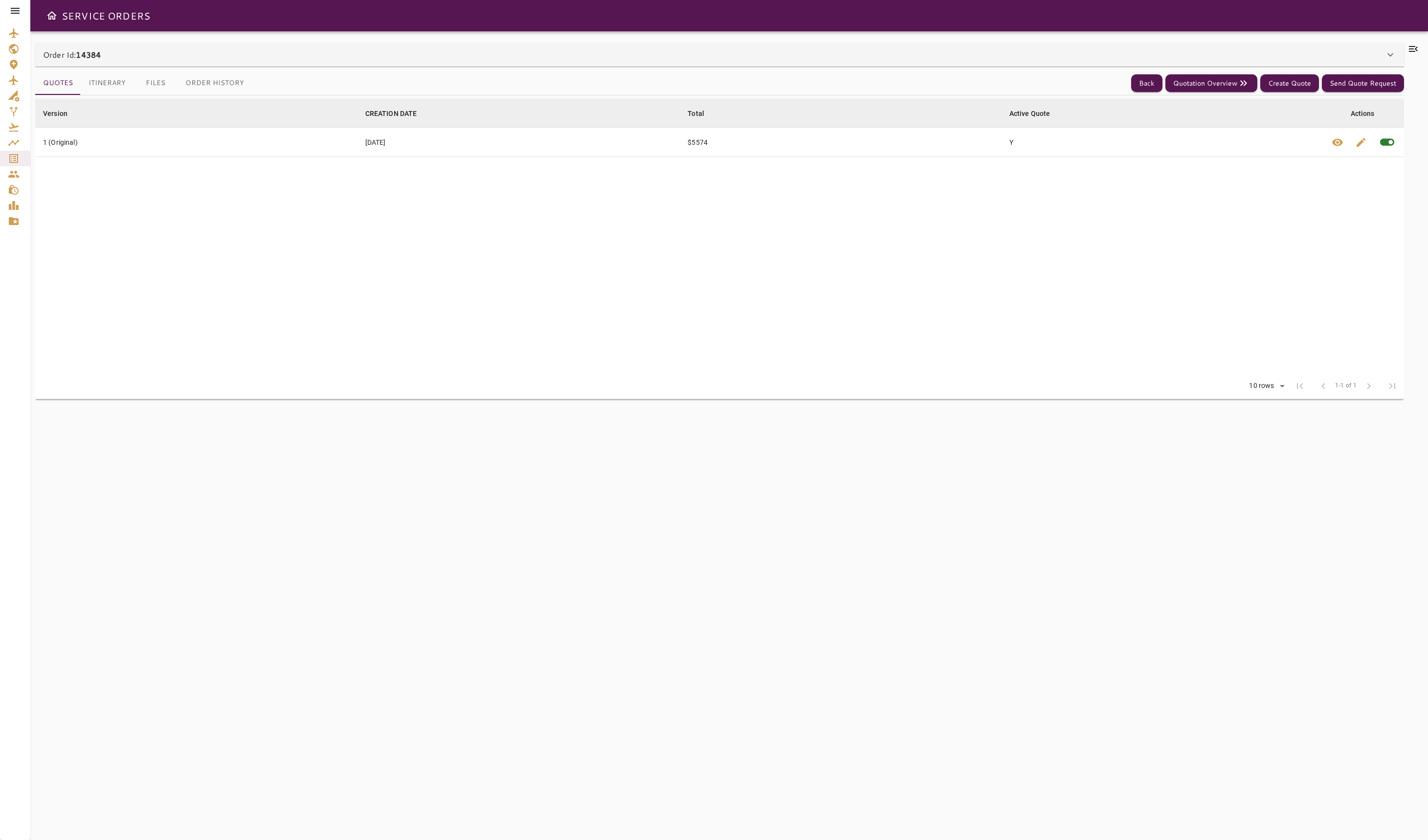
click at [1099, 137] on td "Y" at bounding box center [1162, 142] width 322 height 29
click at [1077, 149] on td "Y" at bounding box center [1162, 142] width 322 height 29
click at [1278, 84] on button "Create Quote" at bounding box center [1290, 83] width 59 height 18
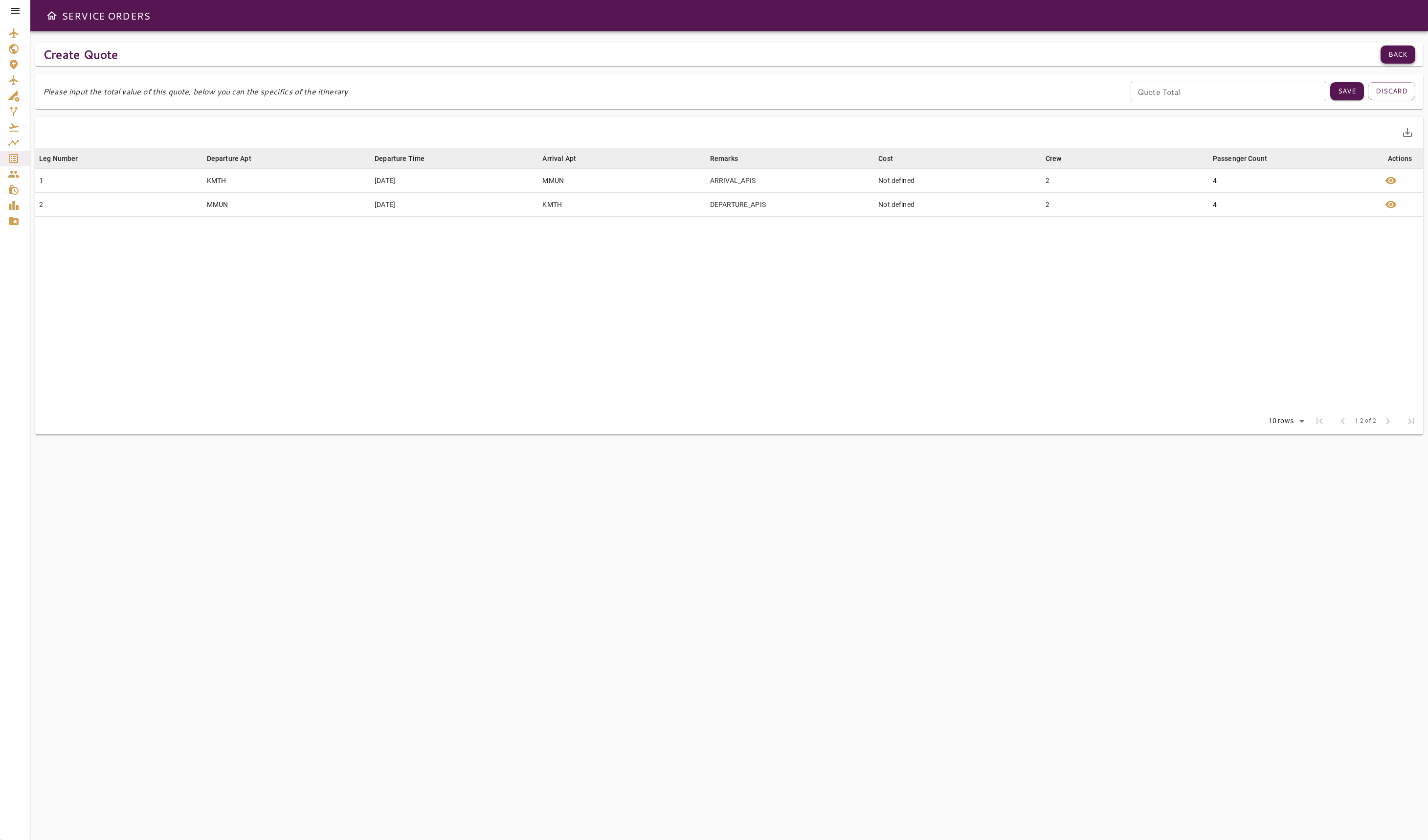
click at [1403, 57] on button "Back" at bounding box center [1398, 54] width 35 height 18
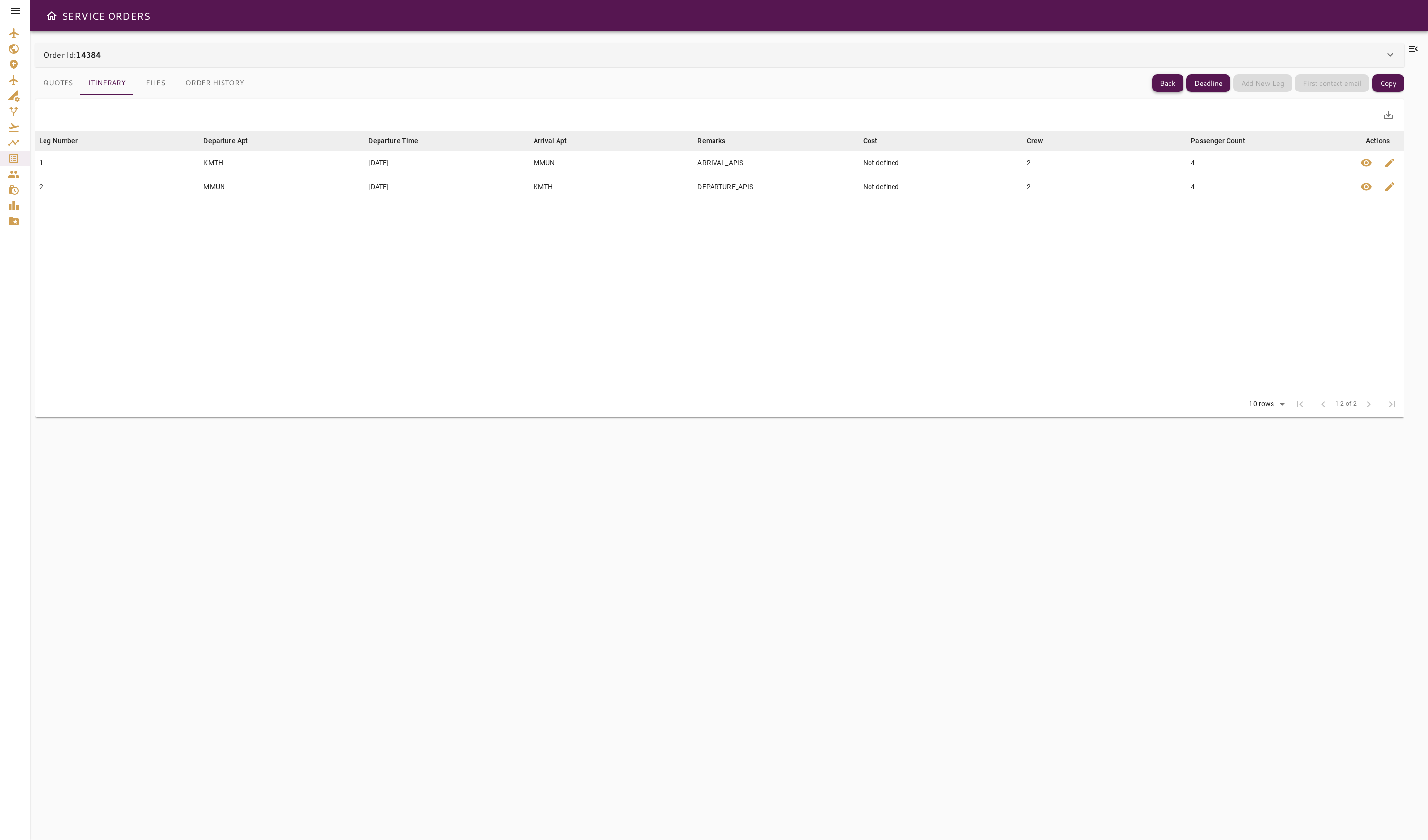
click at [1176, 77] on button "Back" at bounding box center [1168, 83] width 31 height 18
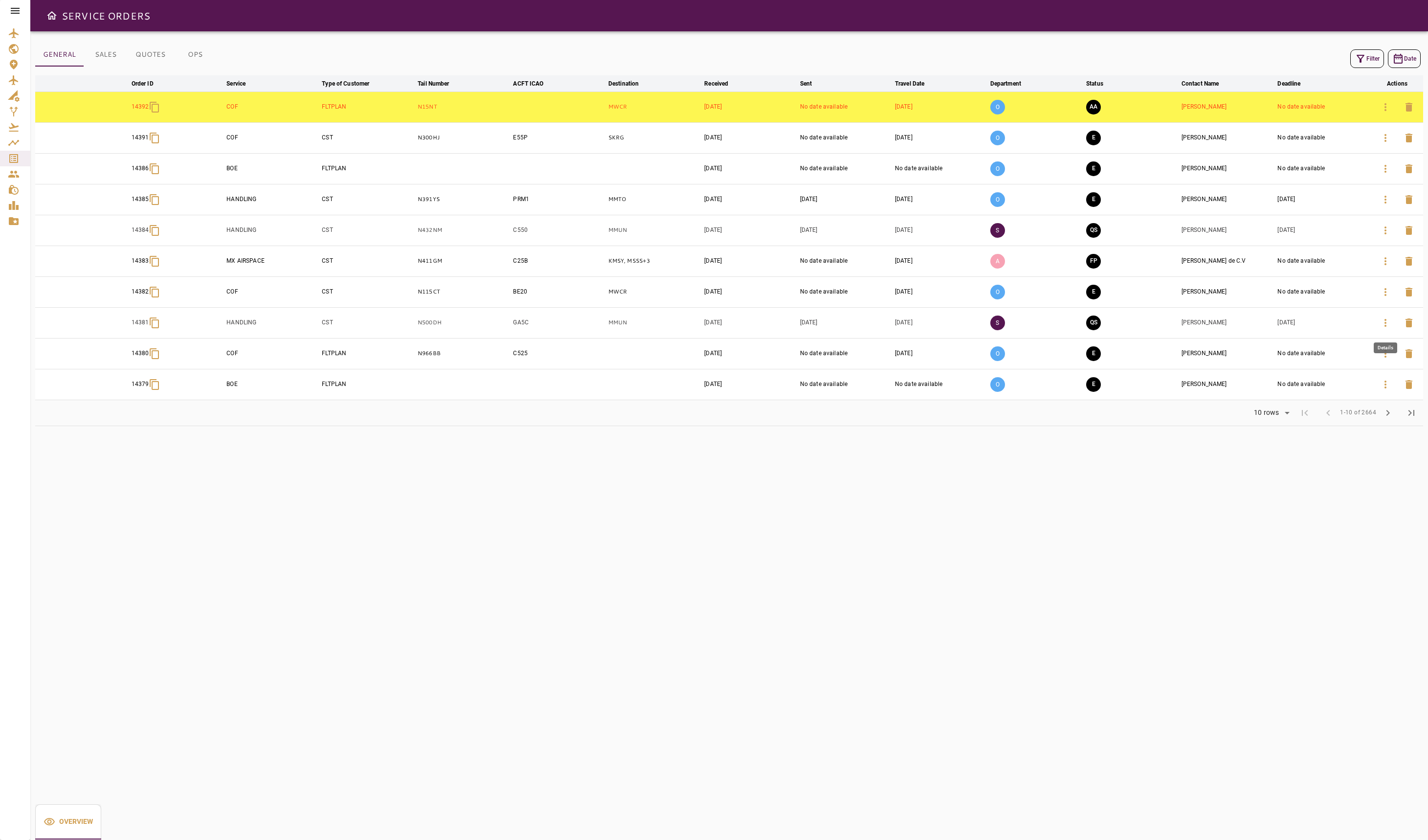
click at [1393, 318] on button "button" at bounding box center [1386, 323] width 23 height 23
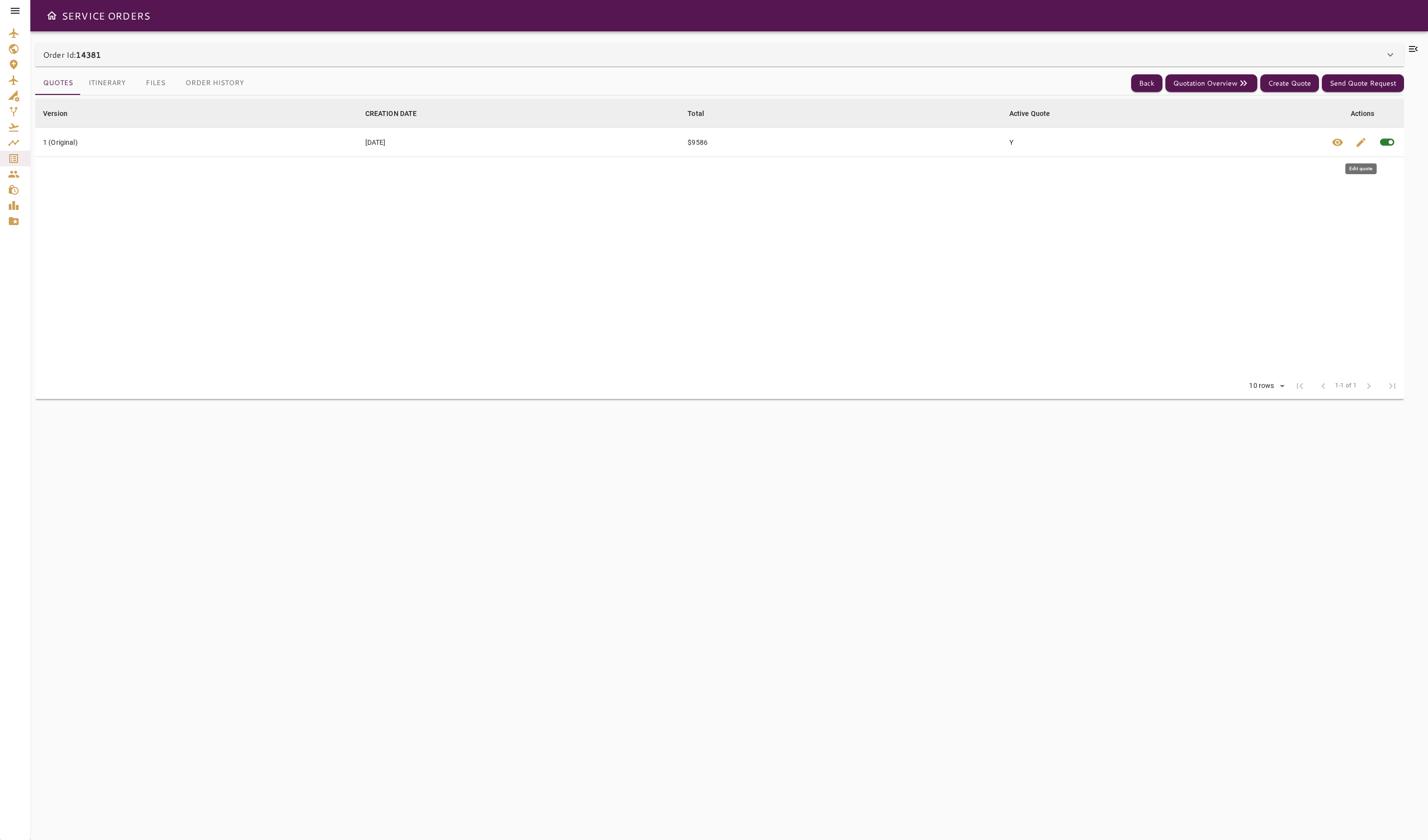
click at [1363, 144] on span "edit" at bounding box center [1361, 143] width 12 height 12
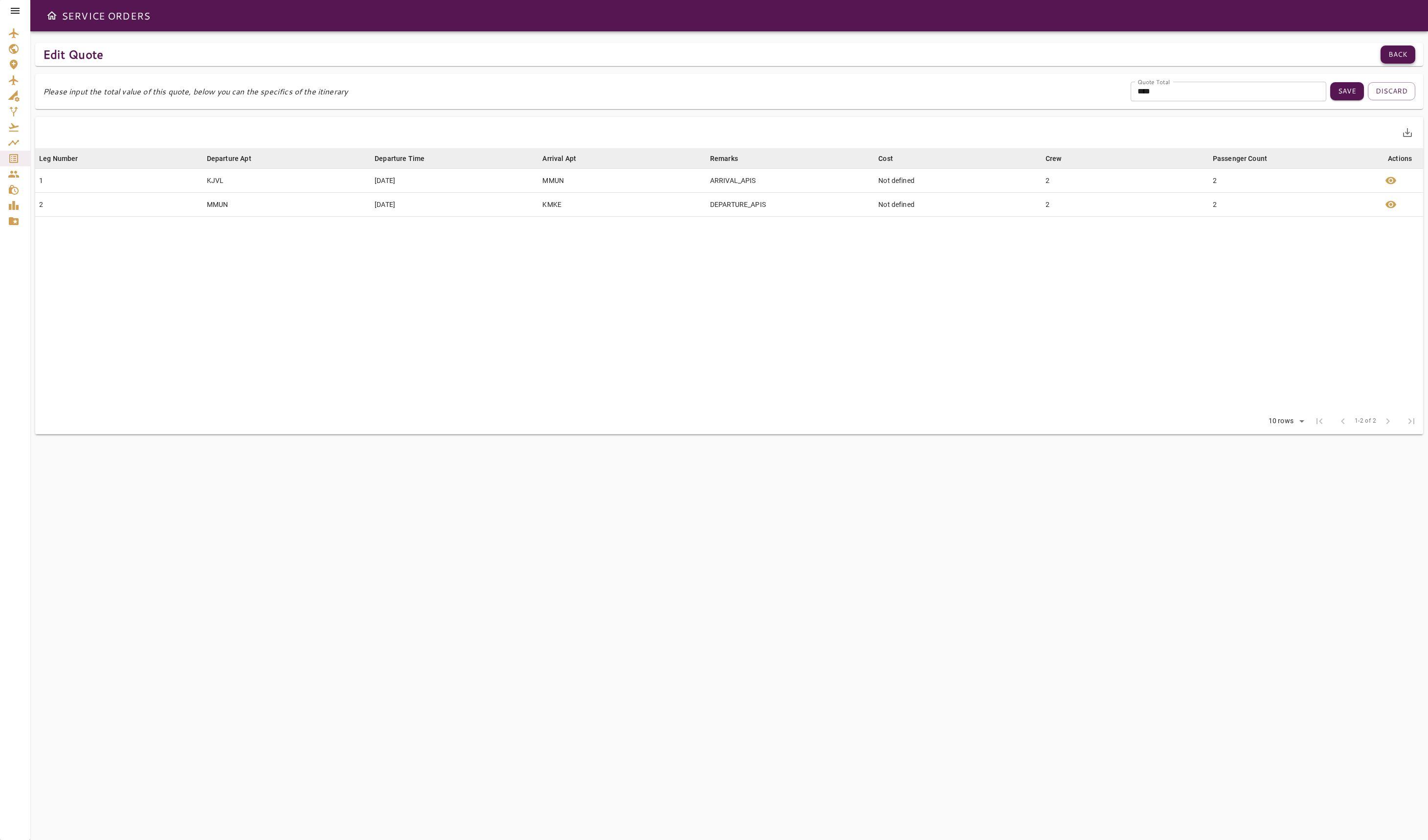
click at [1402, 56] on button "Back" at bounding box center [1398, 54] width 35 height 18
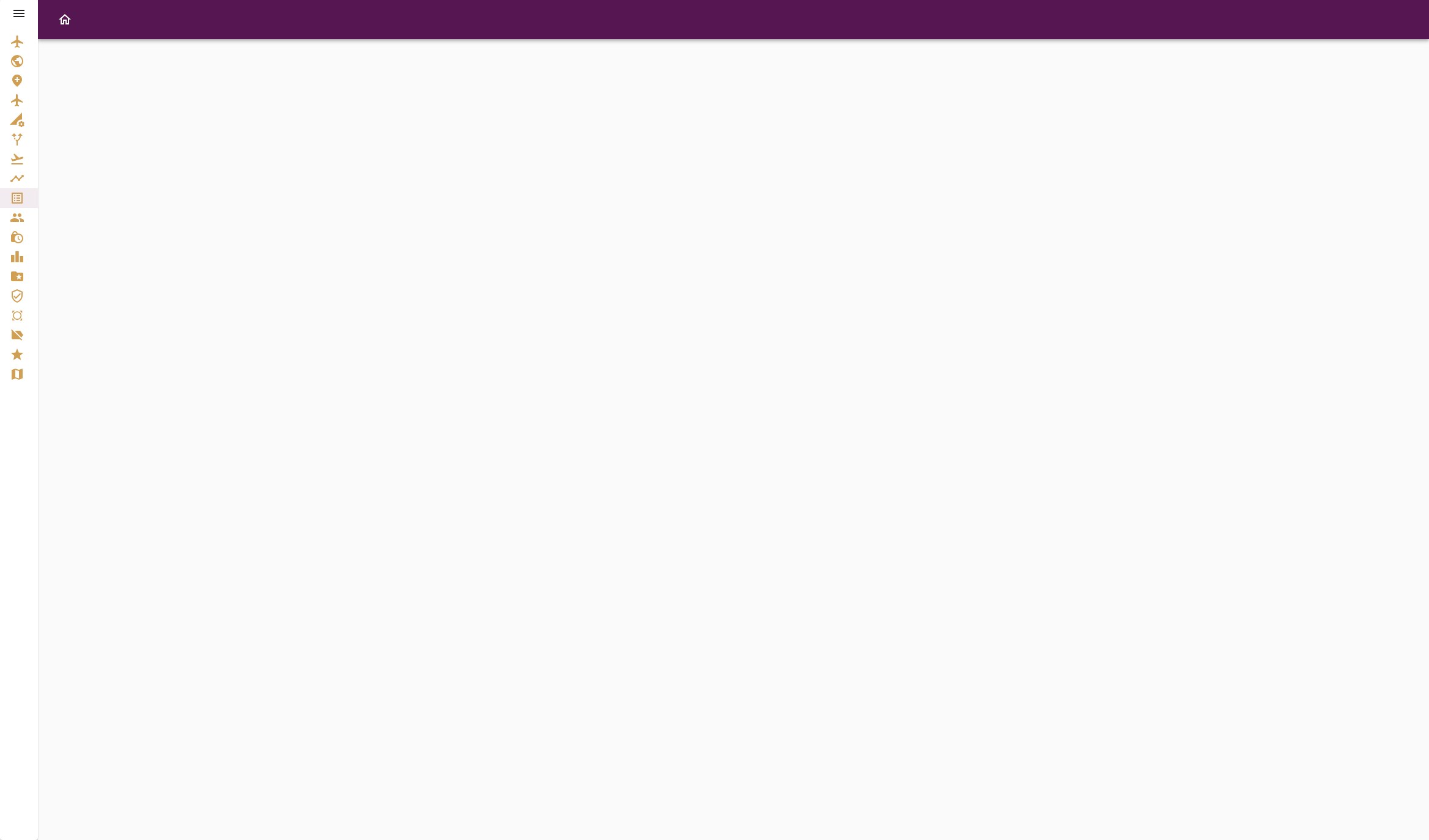
click at [21, 196] on icon "Service Orders" at bounding box center [17, 198] width 11 height 11
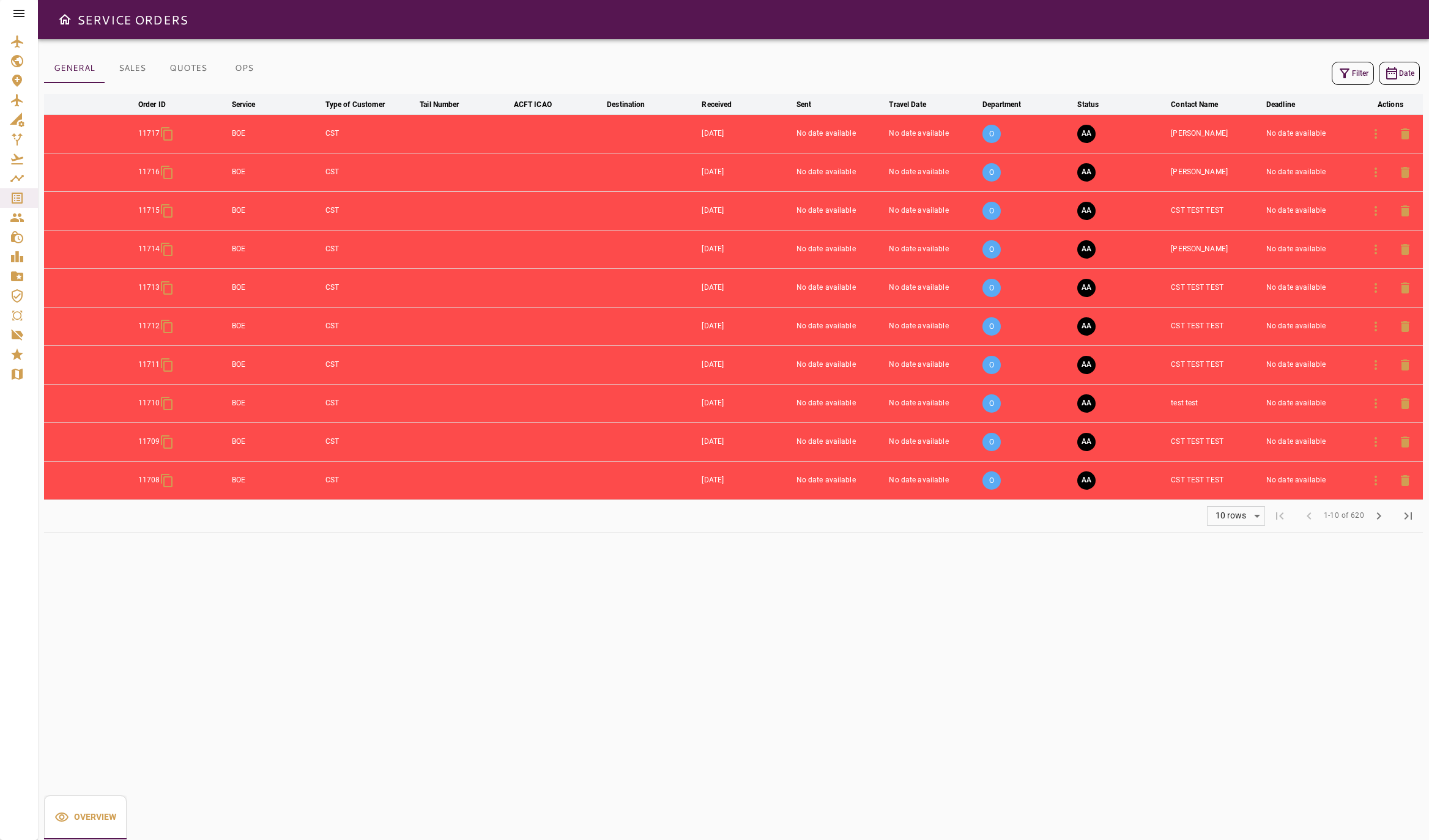
click at [1379, 522] on span "chevron_right" at bounding box center [1379, 516] width 15 height 15
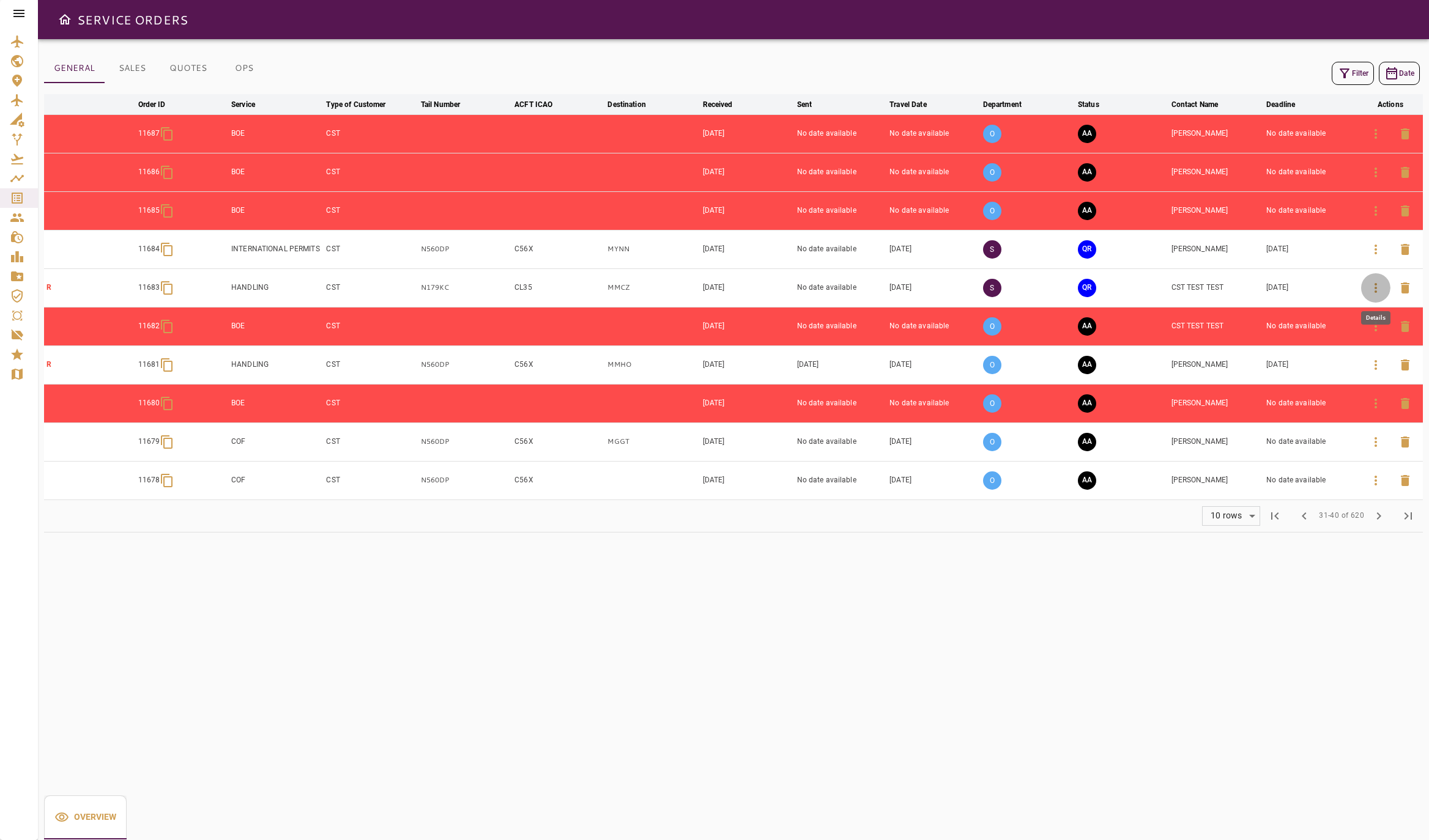
click at [1370, 287] on icon "button" at bounding box center [1376, 288] width 15 height 15
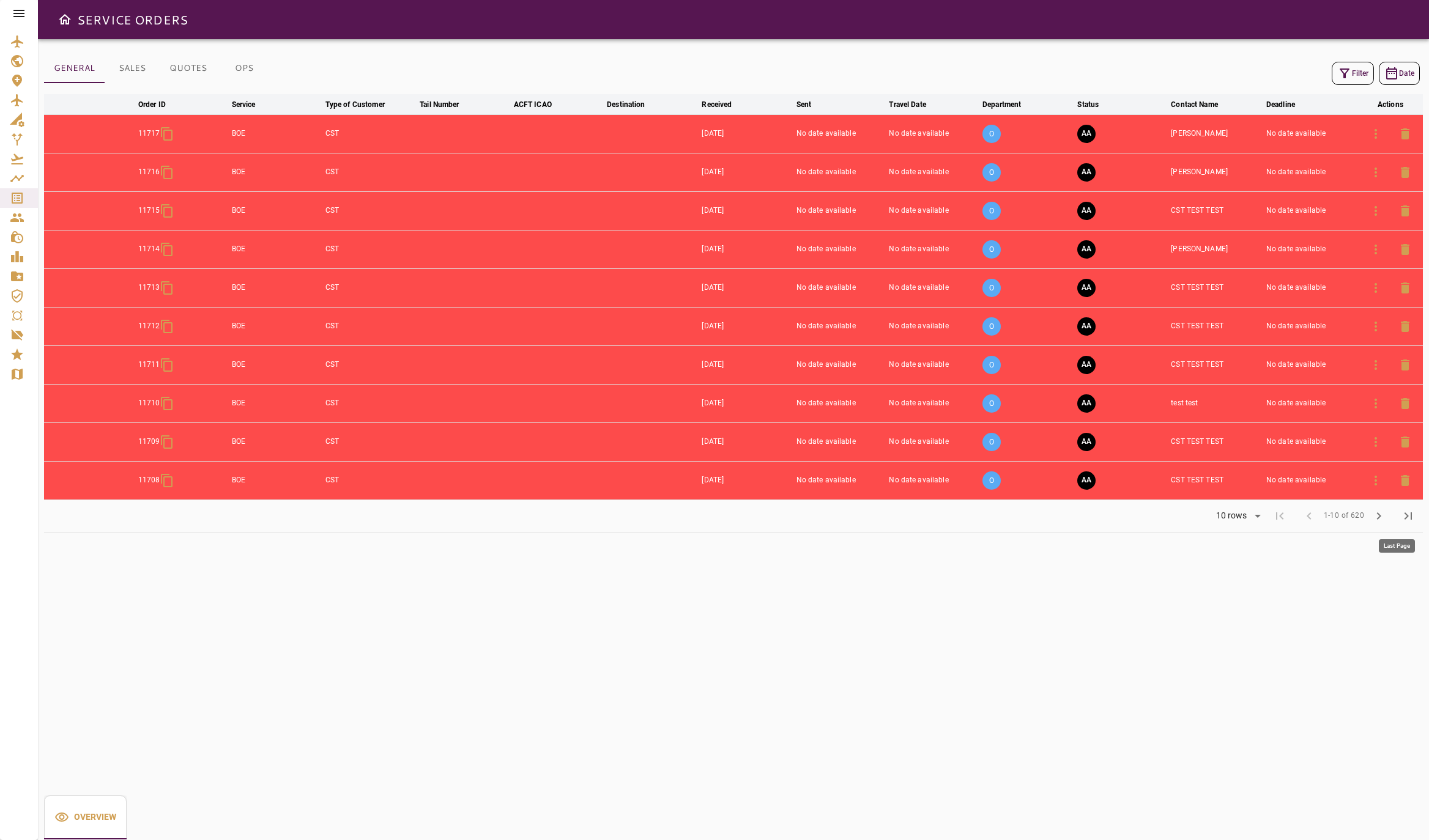
click at [1388, 522] on button "chevron_right" at bounding box center [1379, 516] width 29 height 29
click at [1385, 522] on span "chevron_right" at bounding box center [1379, 516] width 15 height 15
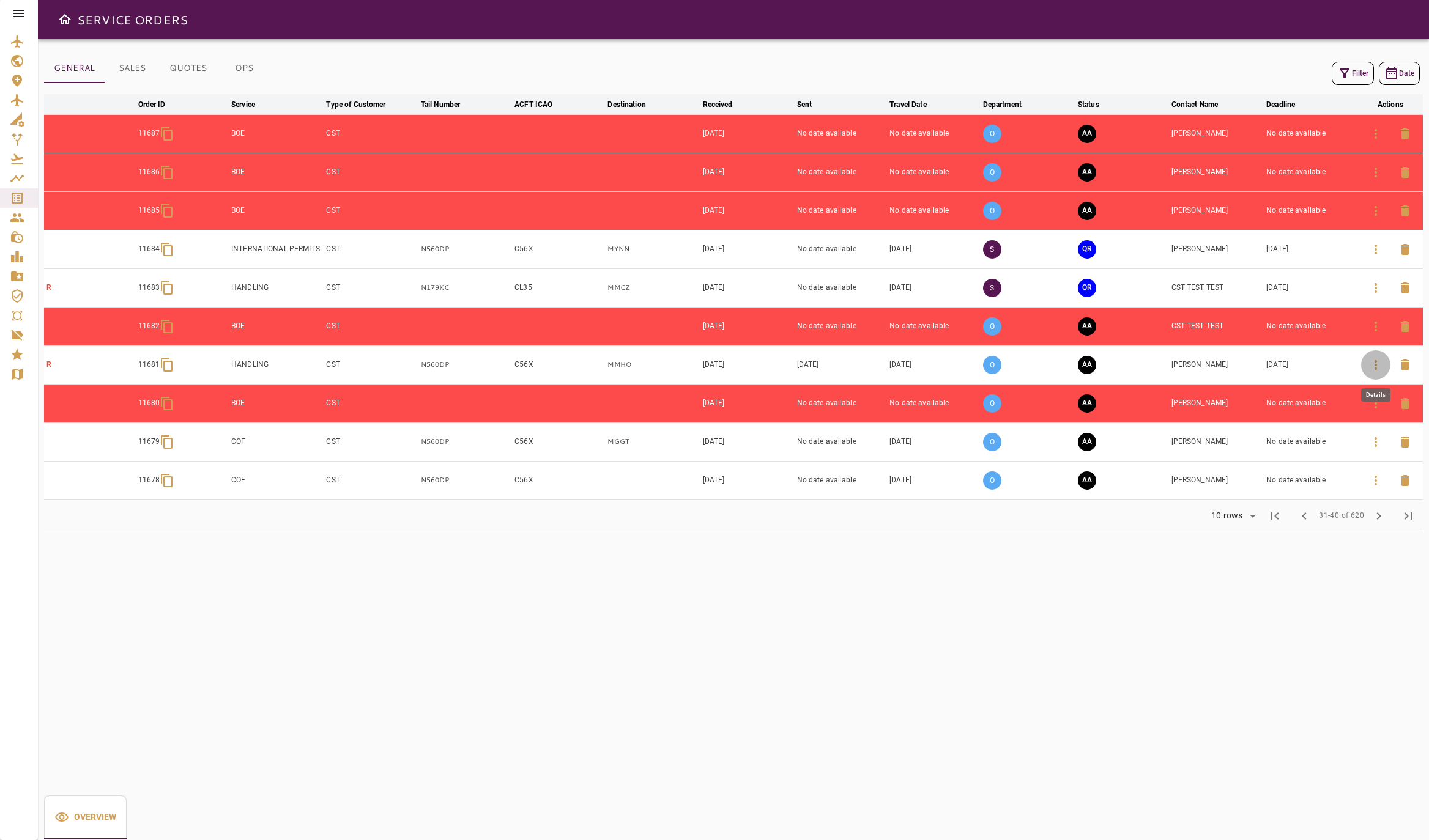
click at [1374, 362] on icon "button" at bounding box center [1376, 365] width 15 height 15
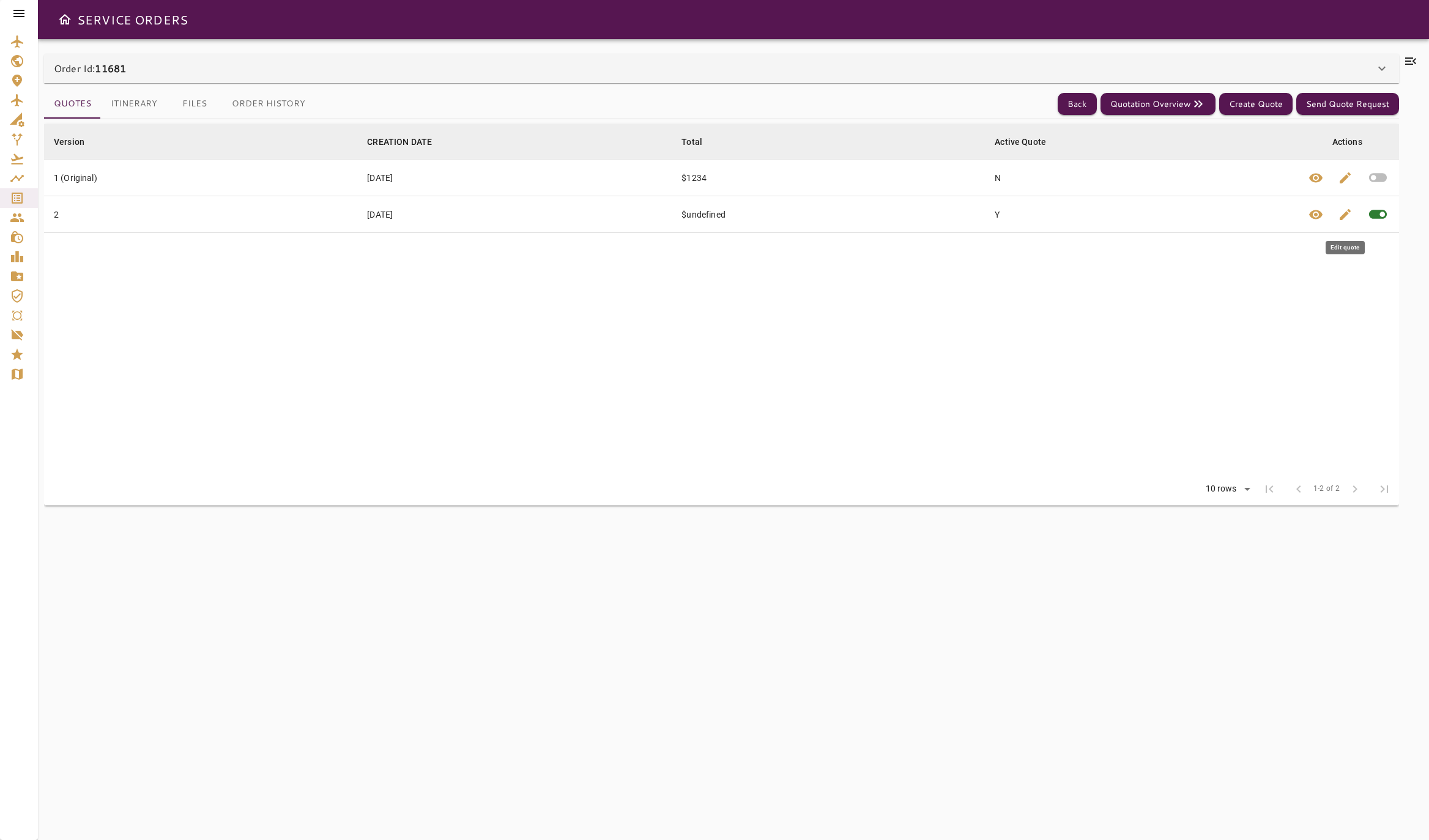
click at [1348, 216] on span "edit" at bounding box center [1345, 215] width 15 height 15
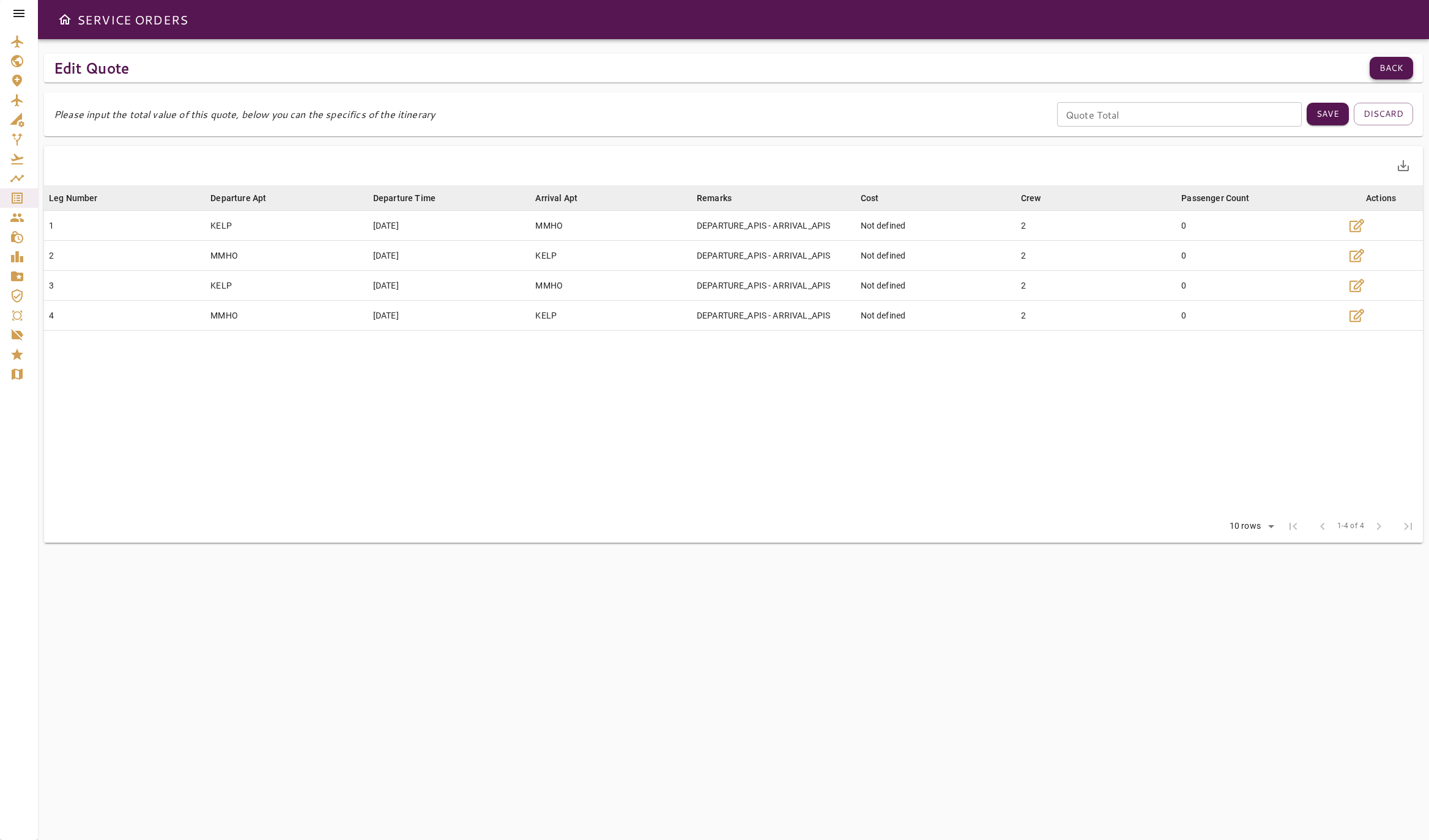
click at [1378, 71] on button "Back" at bounding box center [1392, 68] width 44 height 23
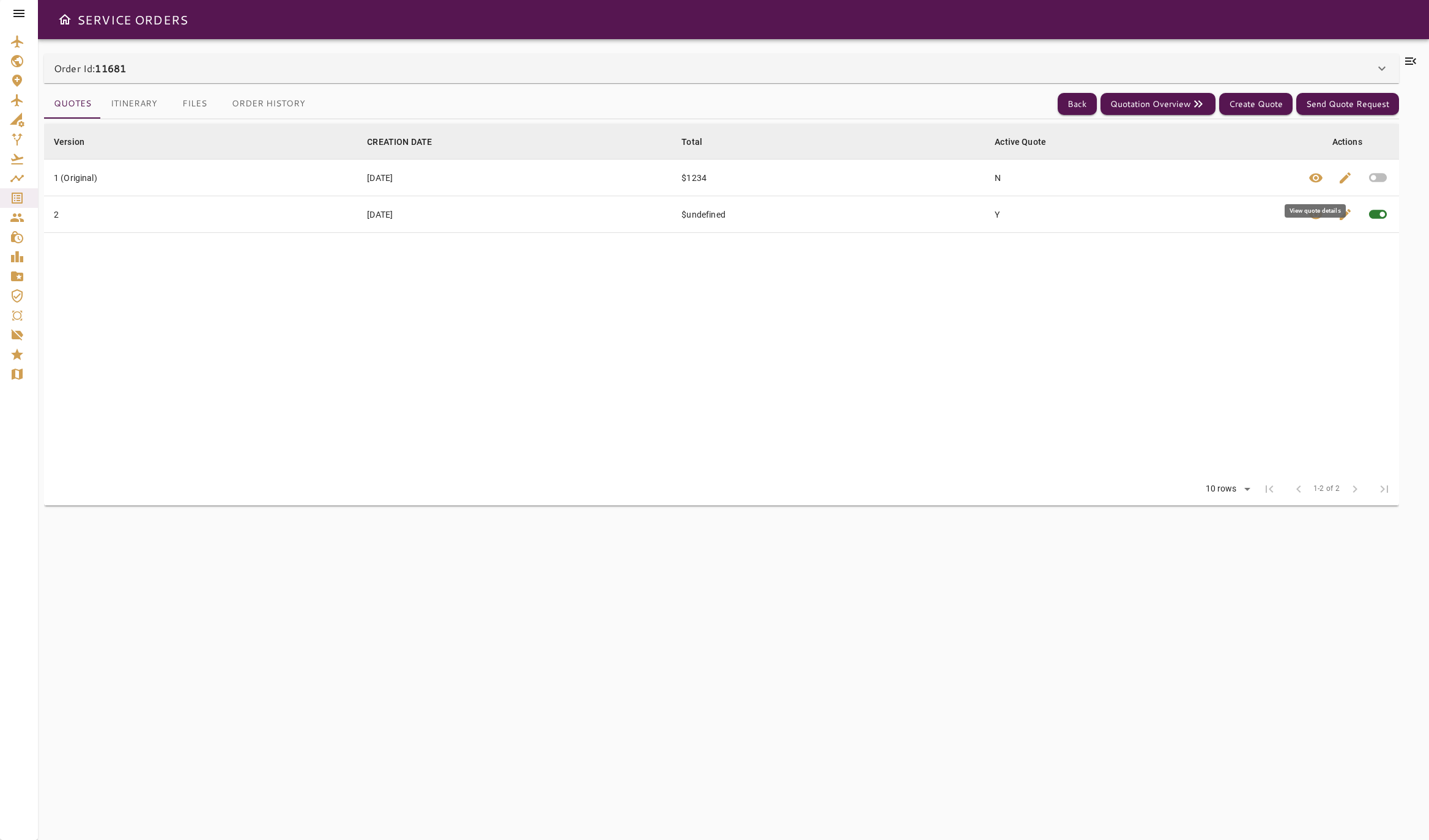
click at [1340, 186] on button "edit" at bounding box center [1345, 177] width 29 height 36
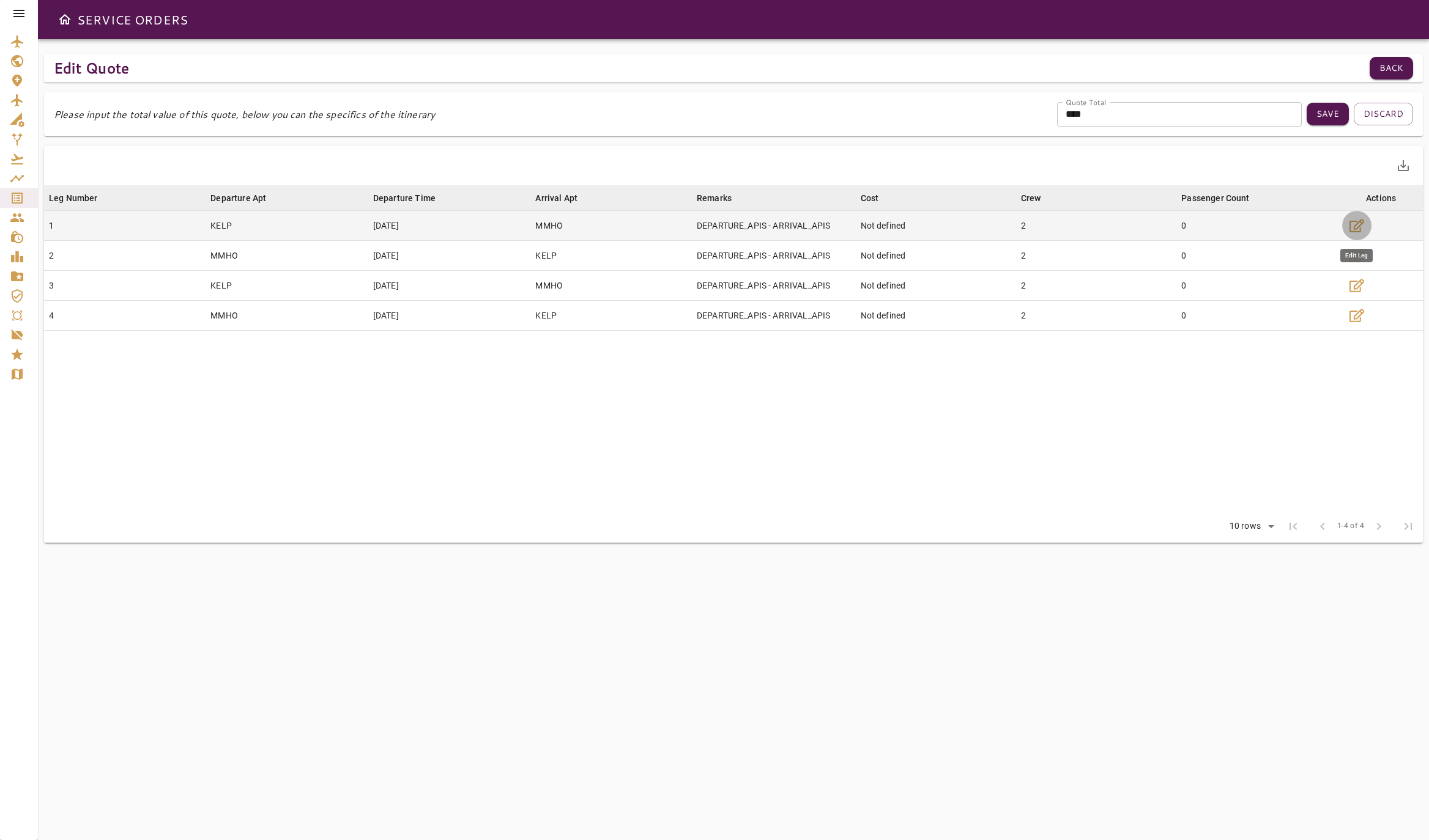
click at [1359, 237] on button "button" at bounding box center [1357, 225] width 29 height 29
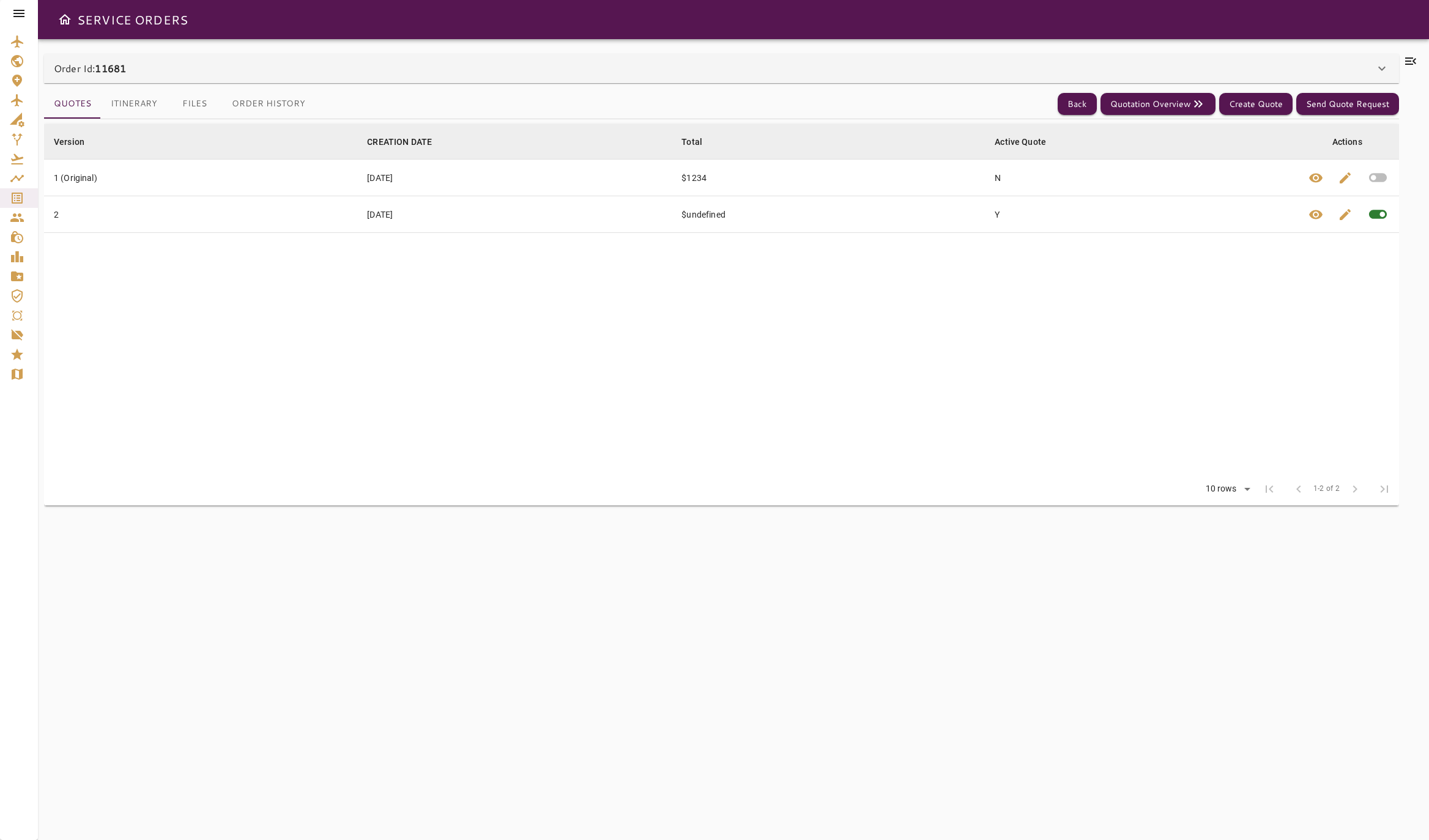
click at [941, 492] on div "Rows per page: 10 rows ** 1-2 of 2 first_page chevron_left 1-2 of 2 chevron_rig…" at bounding box center [722, 489] width 1355 height 32
click at [731, 375] on table "Version arrow_downward CREATION DATE arrow_downward Total arrow_downward Active…" at bounding box center [722, 299] width 1355 height 349
